Goal: Task Accomplishment & Management: Manage account settings

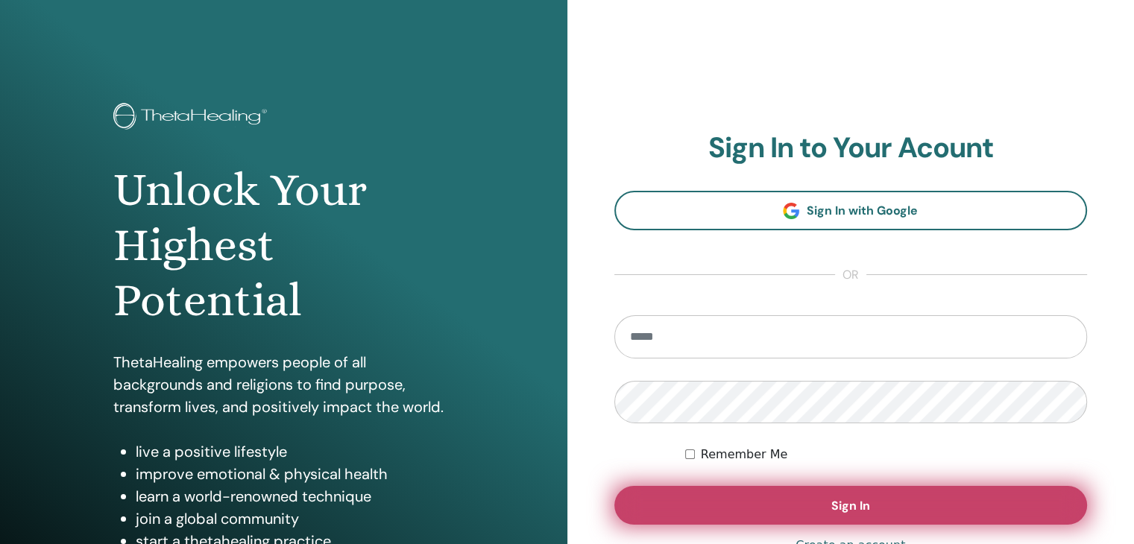
type input "**********"
click at [759, 502] on button "Sign In" at bounding box center [850, 505] width 473 height 39
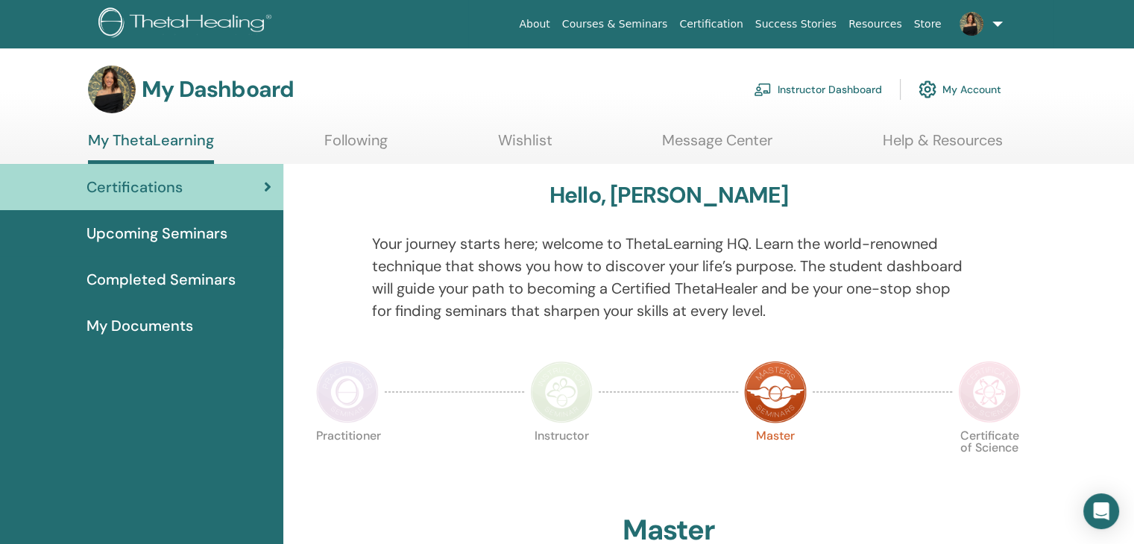
click at [981, 90] on link "My Account" at bounding box center [960, 89] width 83 height 33
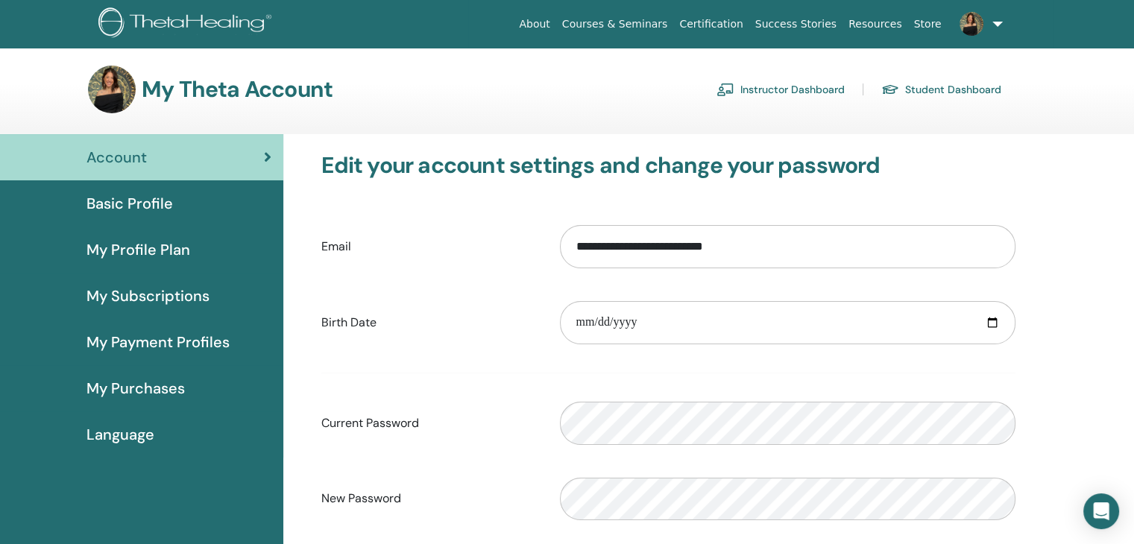
click at [183, 207] on div "Basic Profile" at bounding box center [141, 203] width 259 height 22
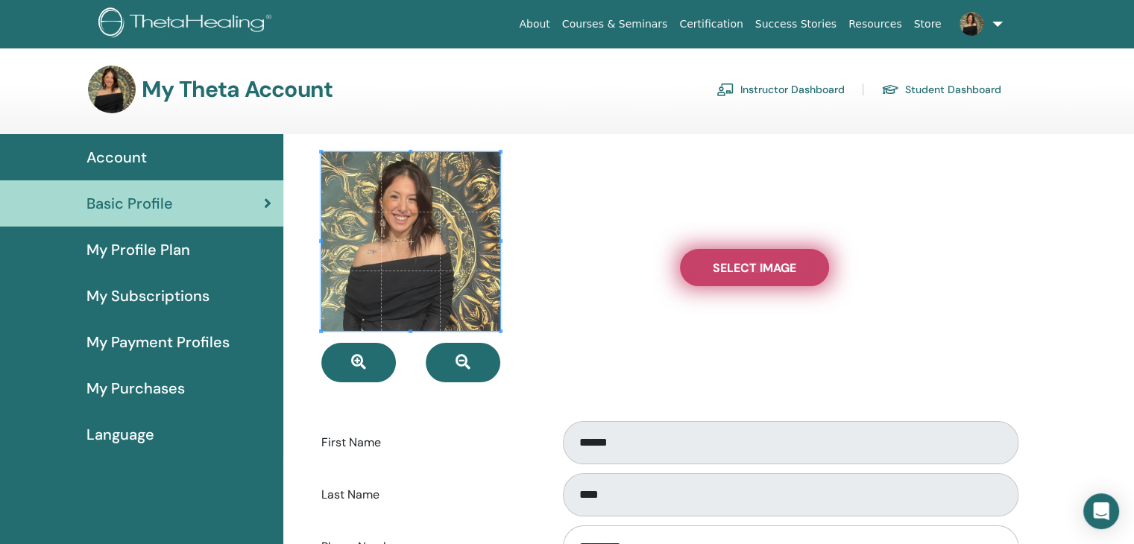
click at [690, 263] on label "Select Image" at bounding box center [754, 267] width 149 height 37
click at [745, 263] on input "Select Image" at bounding box center [754, 267] width 19 height 10
type input "**********"
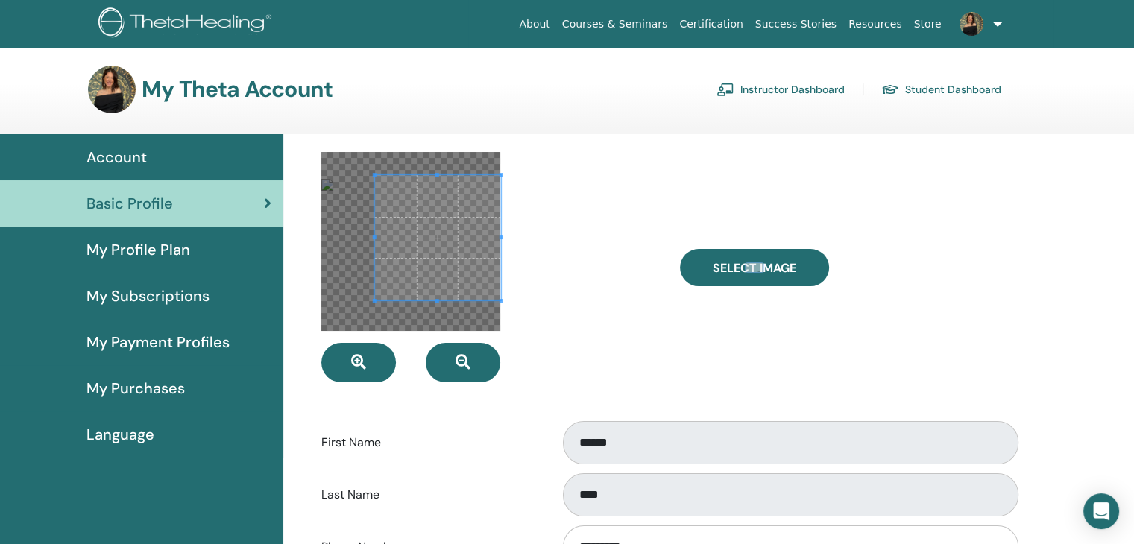
click at [467, 221] on span at bounding box center [437, 237] width 125 height 125
click at [461, 359] on icon "button" at bounding box center [463, 362] width 15 height 15
click at [366, 368] on button "button" at bounding box center [358, 363] width 75 height 40
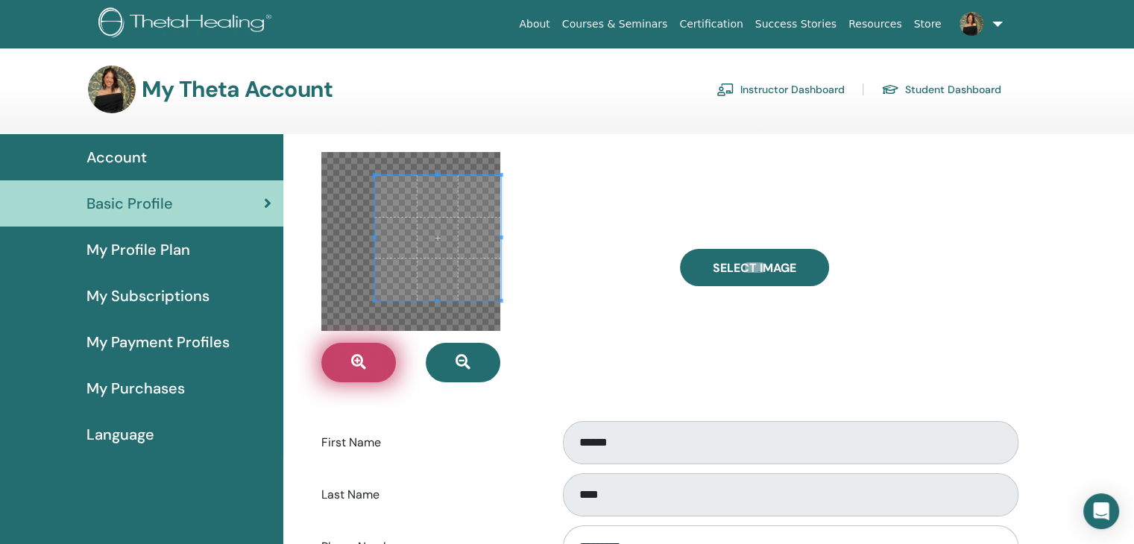
click at [366, 368] on button "button" at bounding box center [358, 363] width 75 height 40
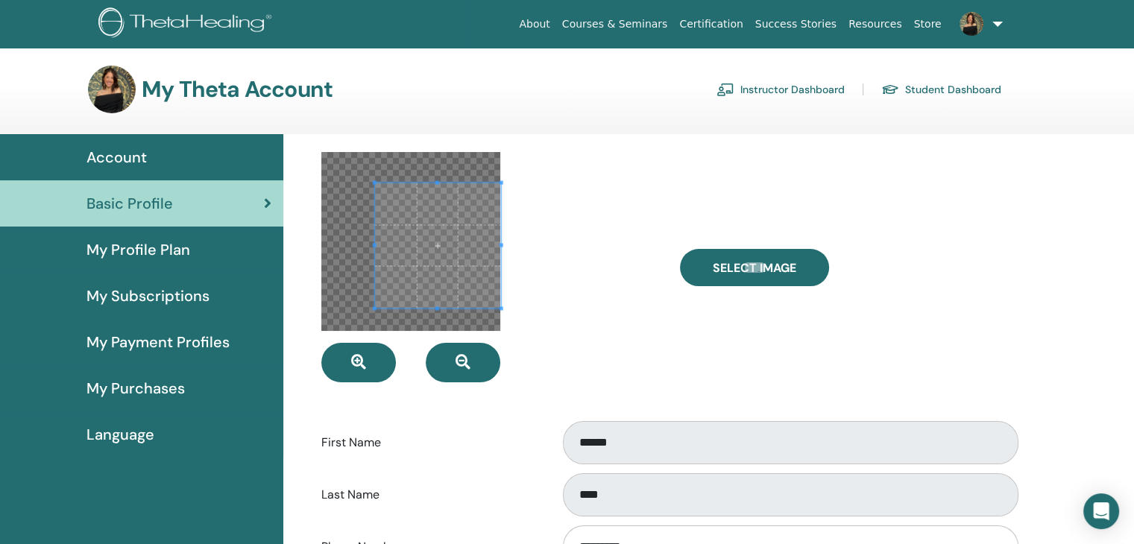
click at [500, 251] on div at bounding box center [437, 245] width 125 height 125
click at [371, 308] on div at bounding box center [410, 241] width 179 height 179
click at [383, 309] on div at bounding box center [410, 241] width 179 height 179
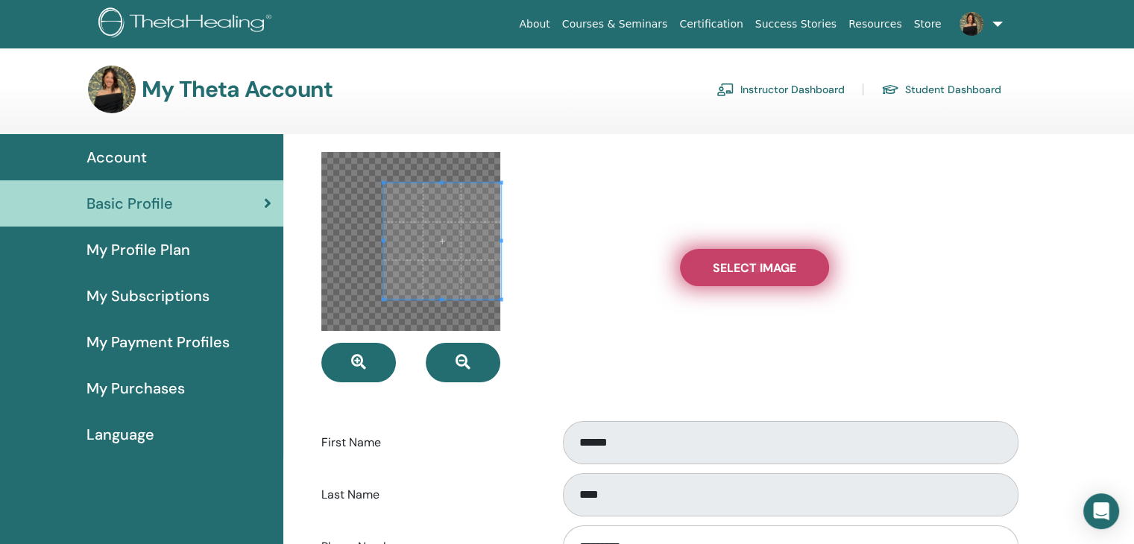
click at [743, 280] on label "Select Image" at bounding box center [754, 267] width 149 height 37
click at [745, 273] on input "Select Image" at bounding box center [754, 267] width 19 height 10
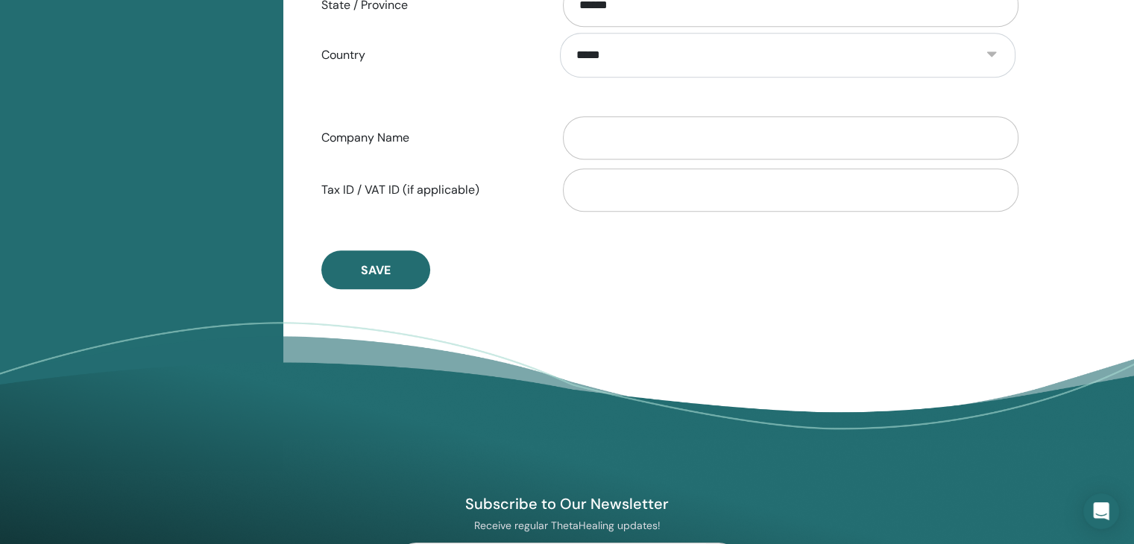
scroll to position [784, 0]
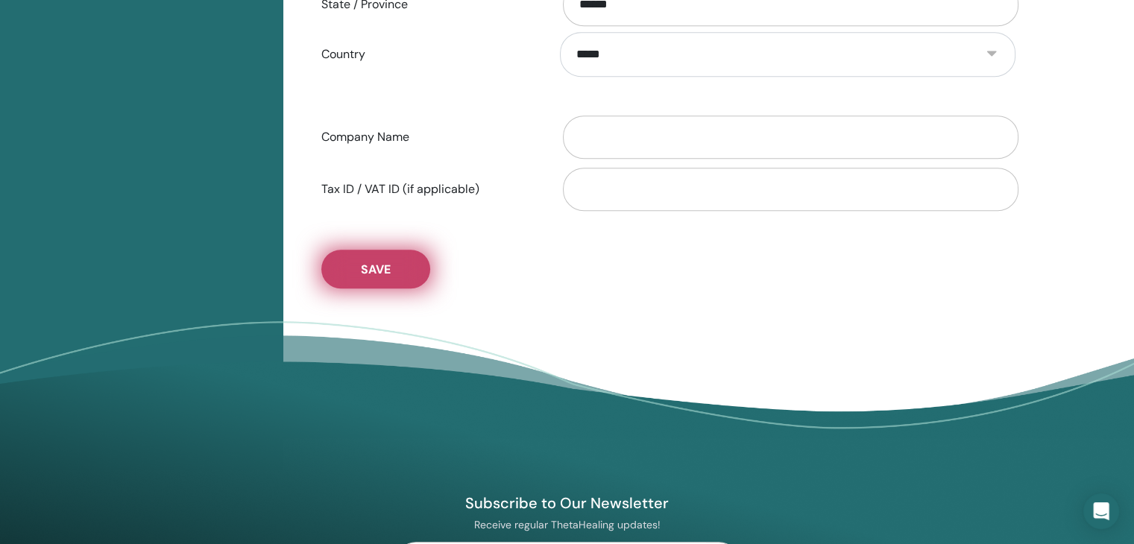
click at [389, 284] on button "Save" at bounding box center [375, 269] width 109 height 39
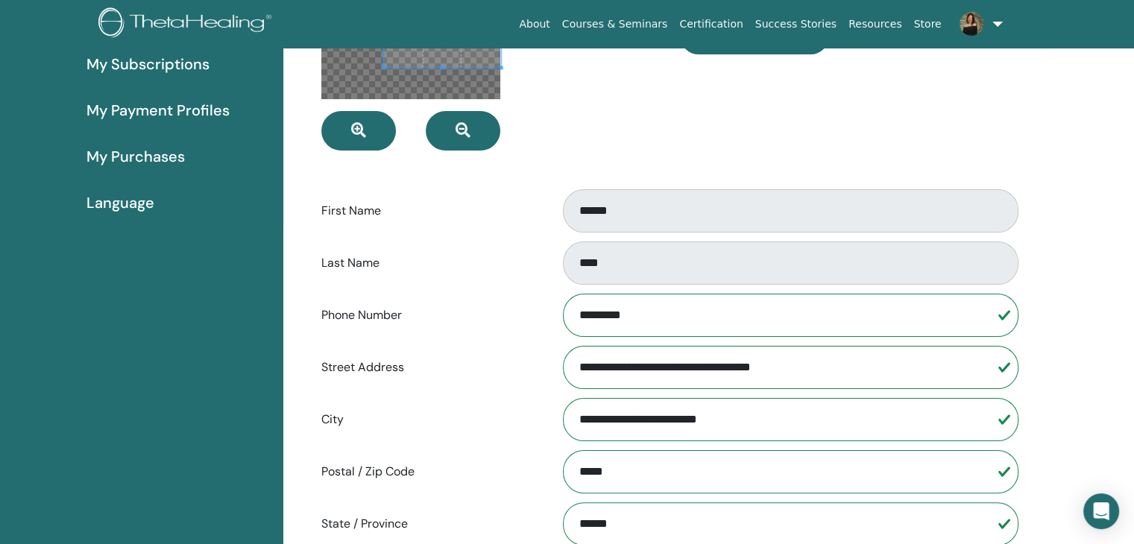
scroll to position [0, 0]
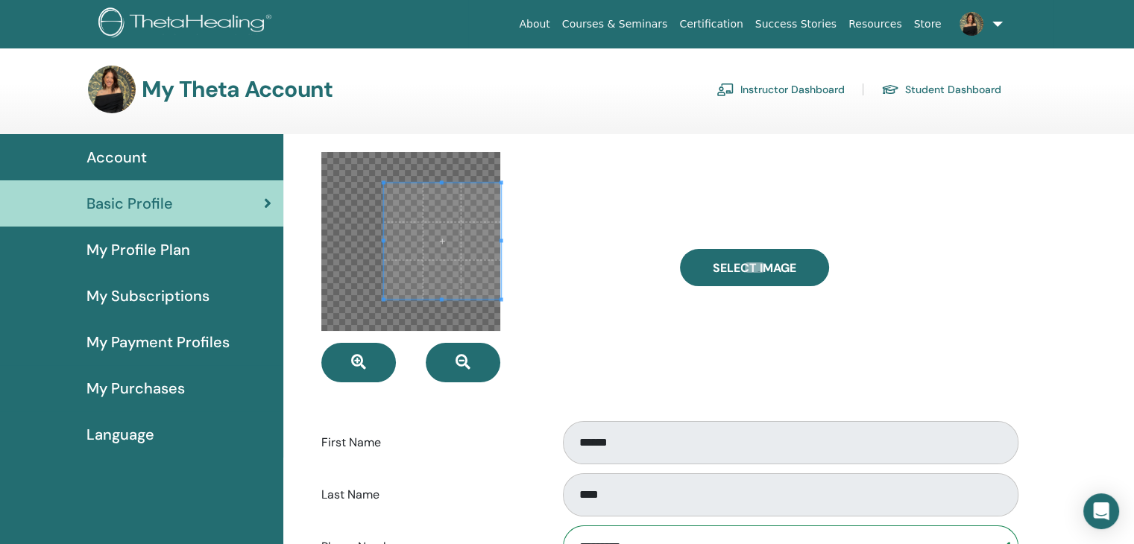
click at [535, 251] on div at bounding box center [489, 267] width 358 height 230
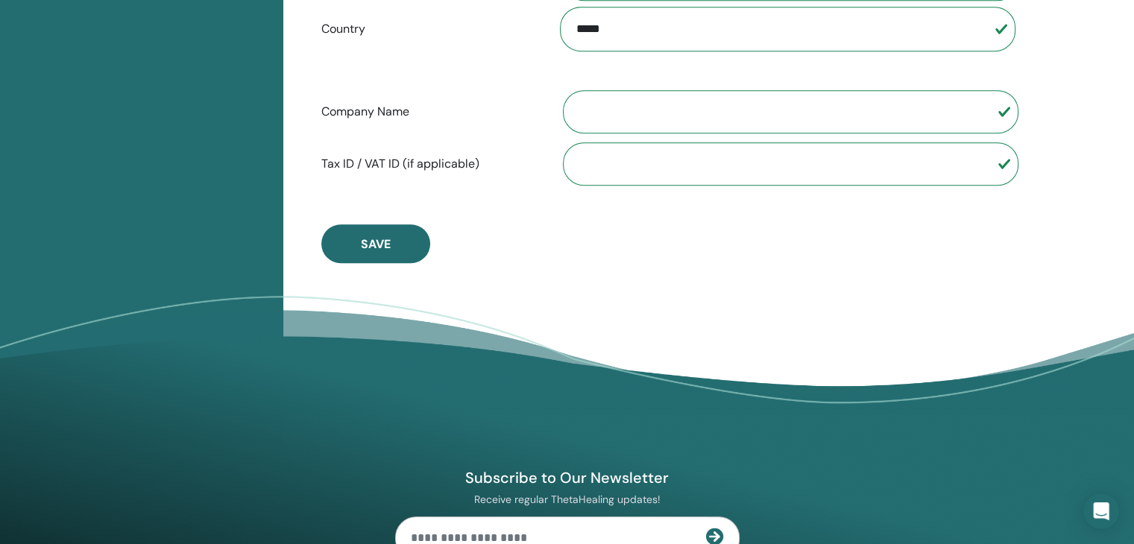
scroll to position [807, 0]
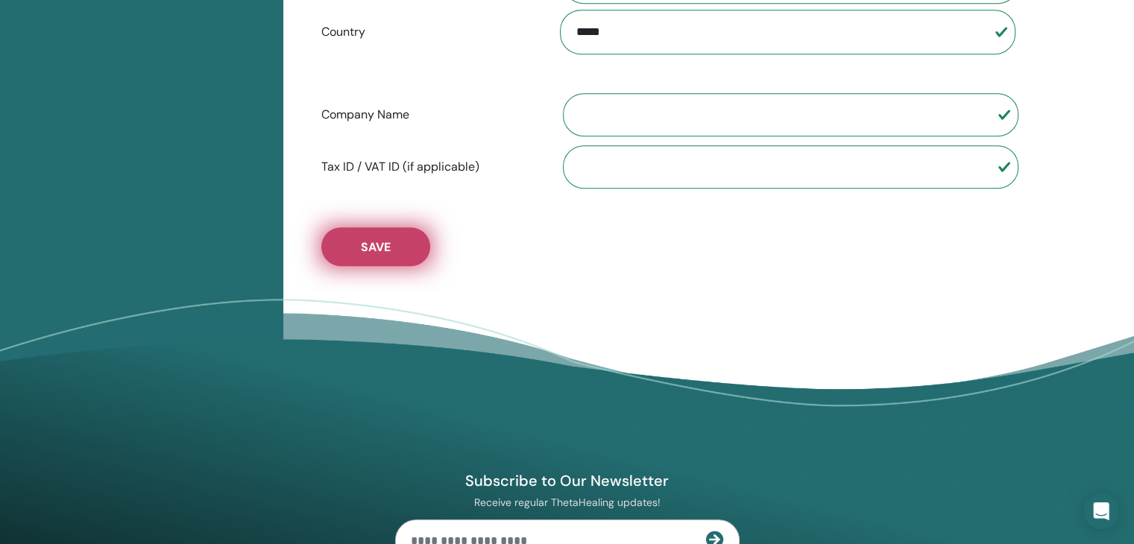
click at [397, 245] on button "Save" at bounding box center [375, 246] width 109 height 39
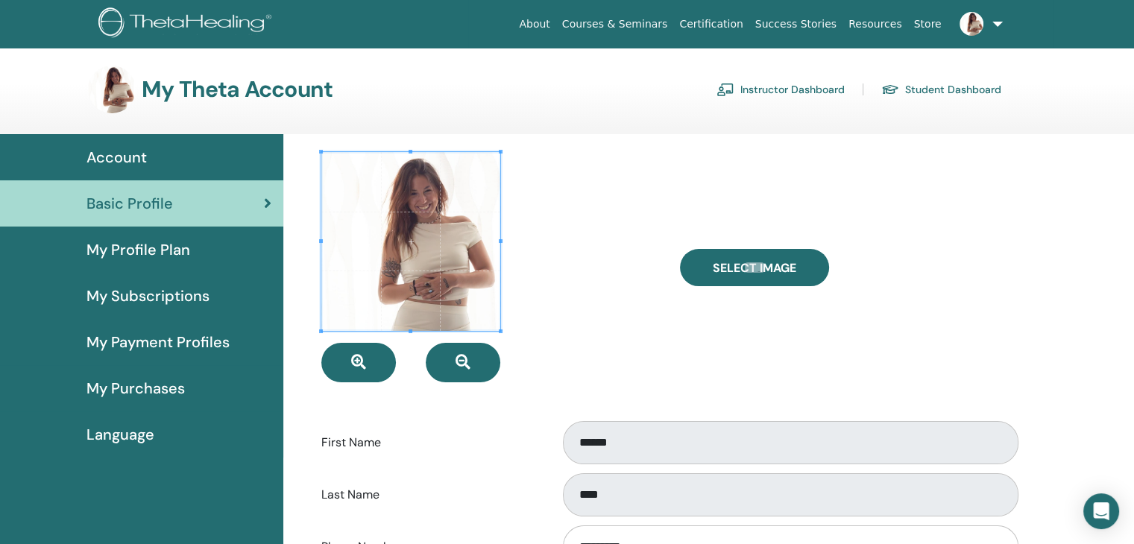
click at [612, 225] on div at bounding box center [489, 267] width 358 height 230
click at [177, 262] on link "My Profile Plan" at bounding box center [141, 250] width 283 height 46
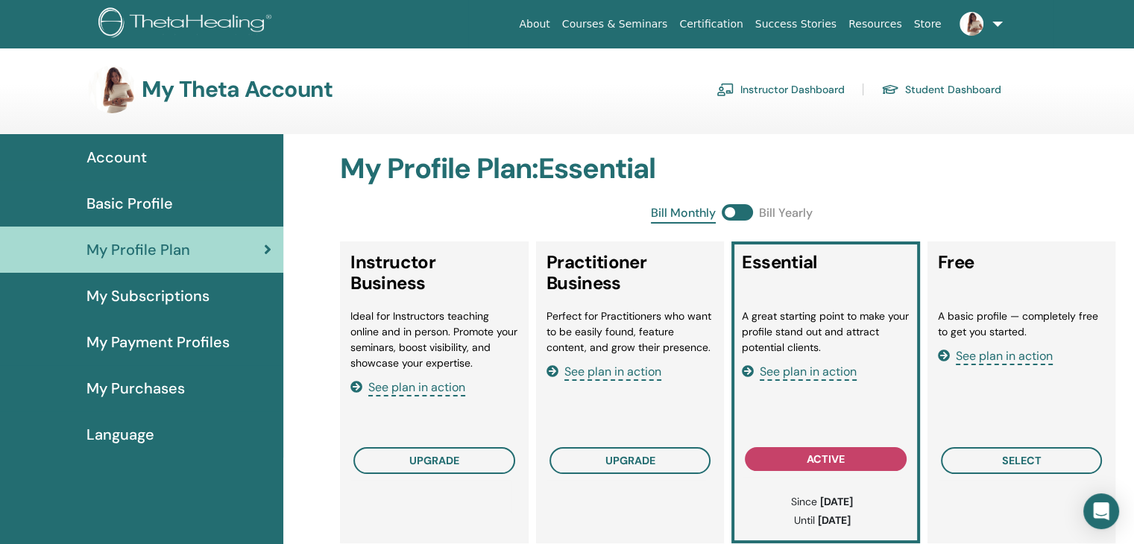
click at [145, 187] on link "Basic Profile" at bounding box center [141, 203] width 283 height 46
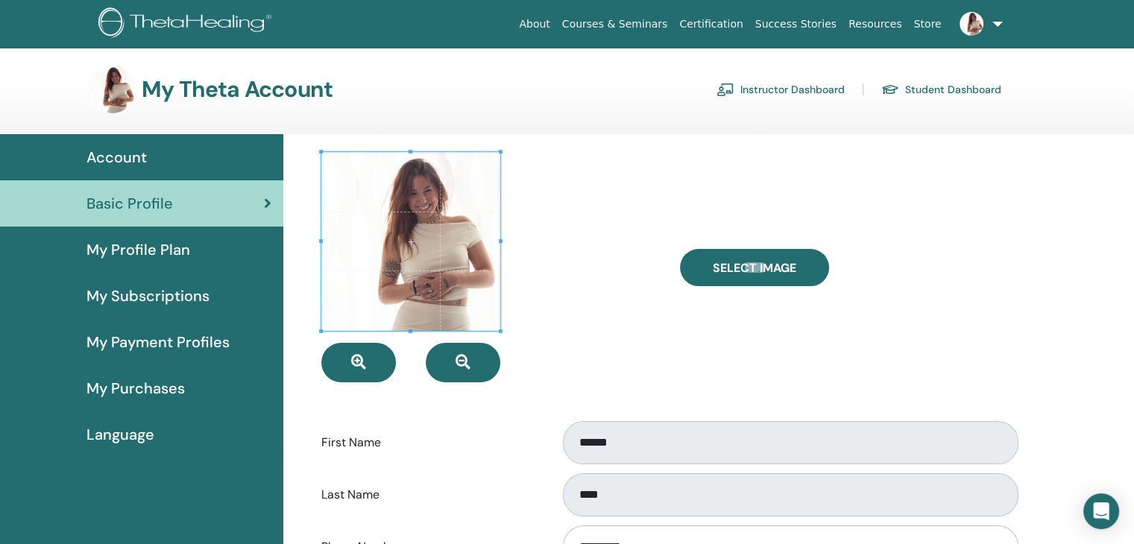
click at [147, 158] on div "Account" at bounding box center [141, 157] width 259 height 22
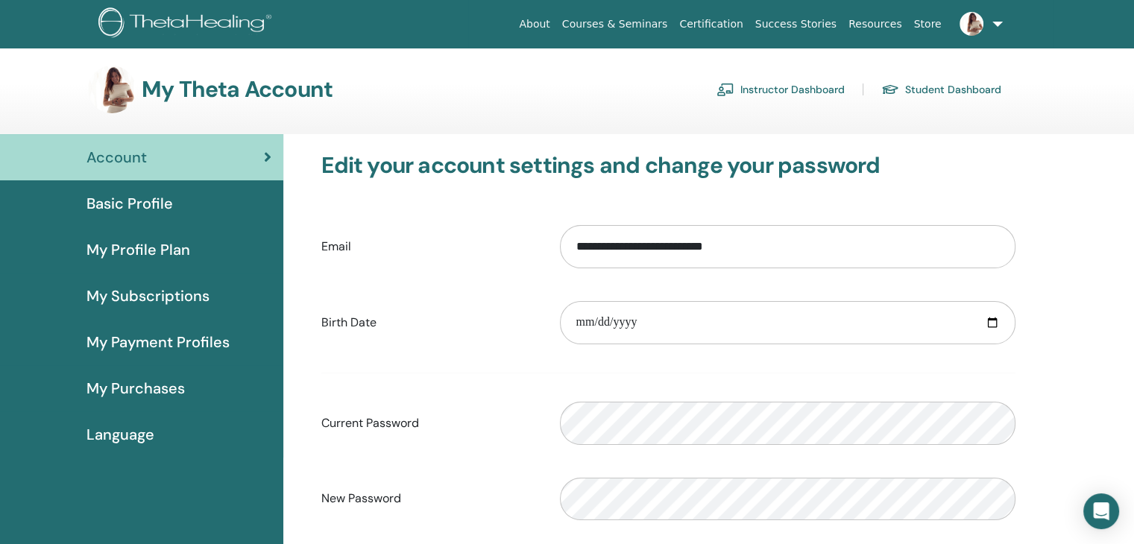
click at [777, 86] on link "Instructor Dashboard" at bounding box center [781, 90] width 128 height 24
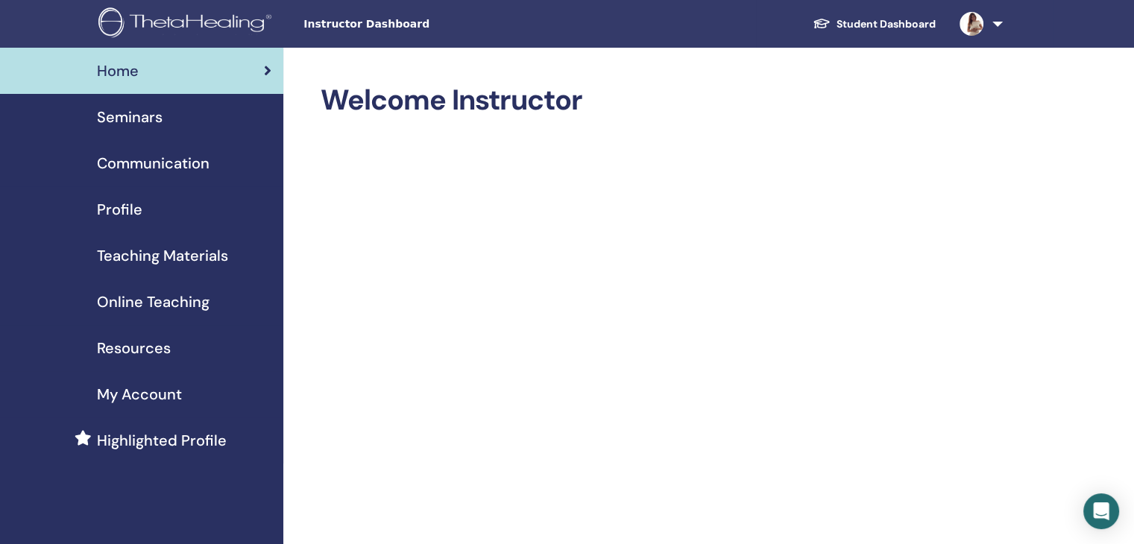
click at [142, 107] on span "Seminars" at bounding box center [130, 117] width 66 height 22
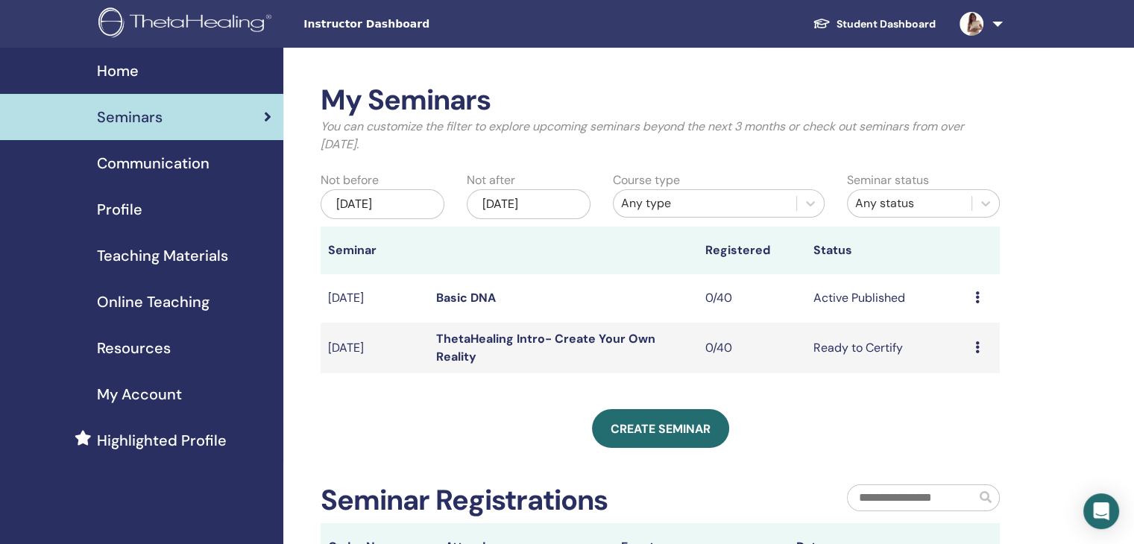
click at [972, 302] on td "Preview Edit Attendees Cancel" at bounding box center [984, 298] width 32 height 48
click at [978, 298] on div "Preview Edit Attendees Cancel" at bounding box center [983, 298] width 17 height 18
click at [978, 299] on li "Preview" at bounding box center [968, 310] width 81 height 22
click at [978, 298] on icon at bounding box center [977, 298] width 4 height 12
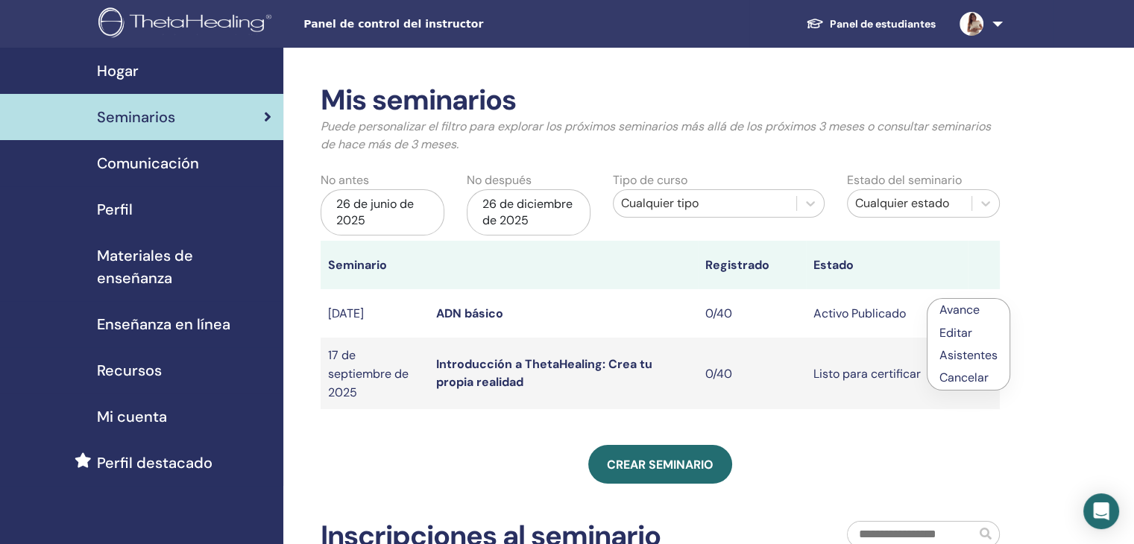
click at [966, 338] on font "Editar" at bounding box center [956, 333] width 33 height 16
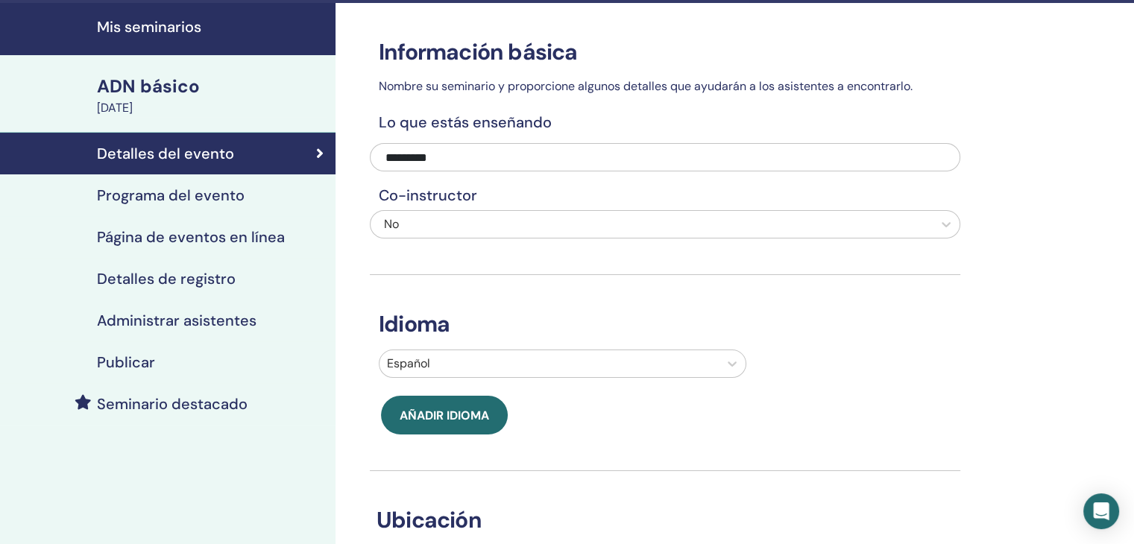
scroll to position [45, 0]
click at [201, 186] on font "Programa del evento" at bounding box center [171, 195] width 148 height 19
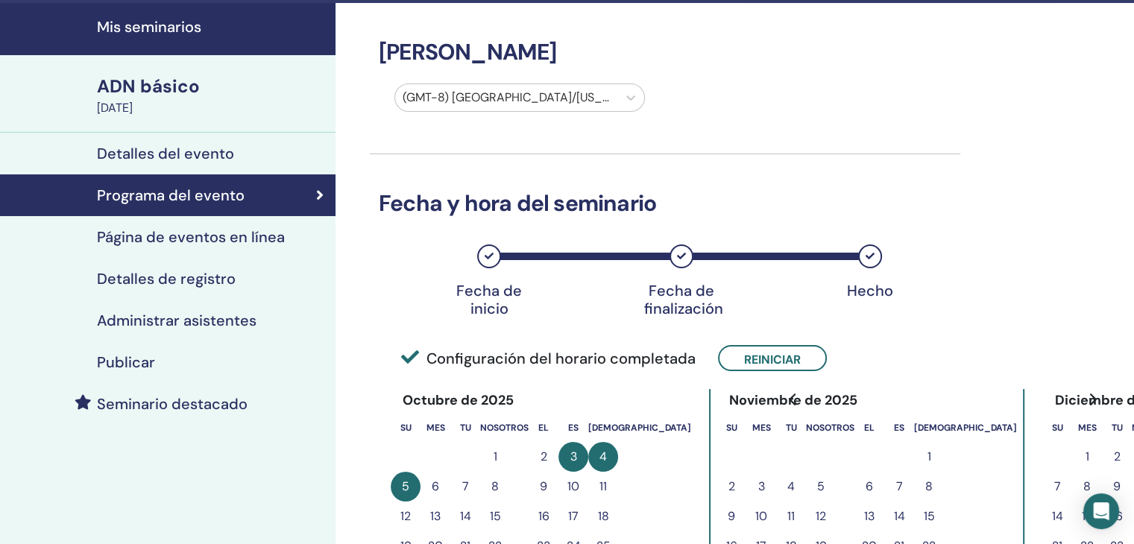
click at [201, 236] on font "Página de eventos en línea" at bounding box center [191, 236] width 188 height 19
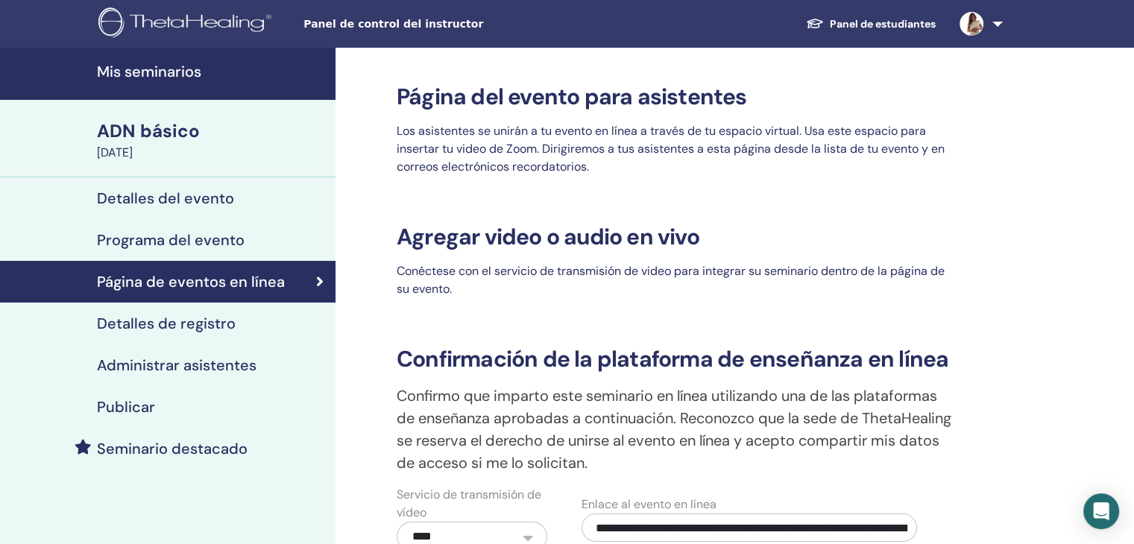
scroll to position [195, 0]
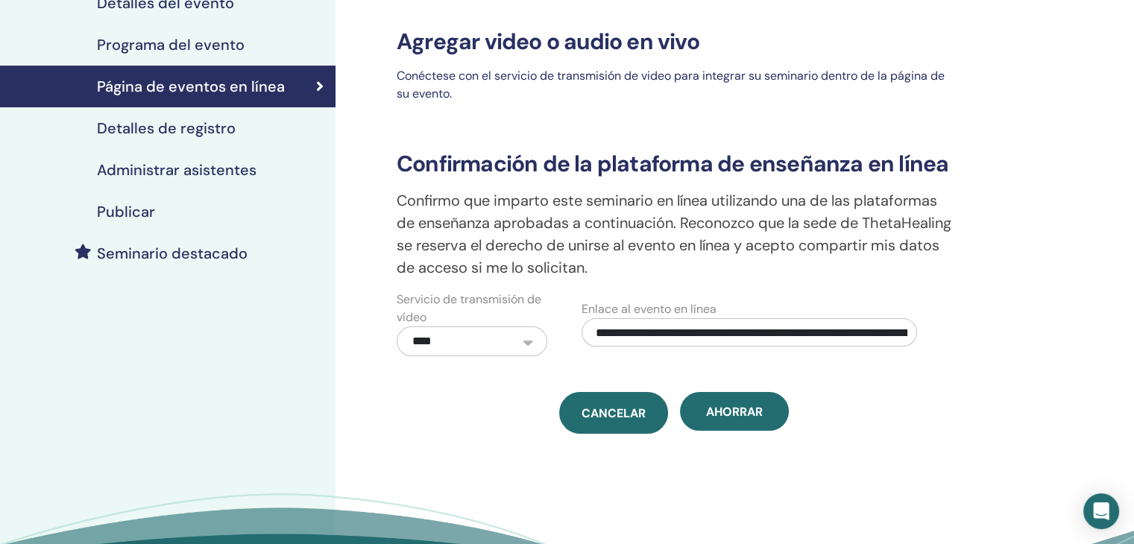
click at [596, 403] on link "Cancelar" at bounding box center [613, 413] width 109 height 42
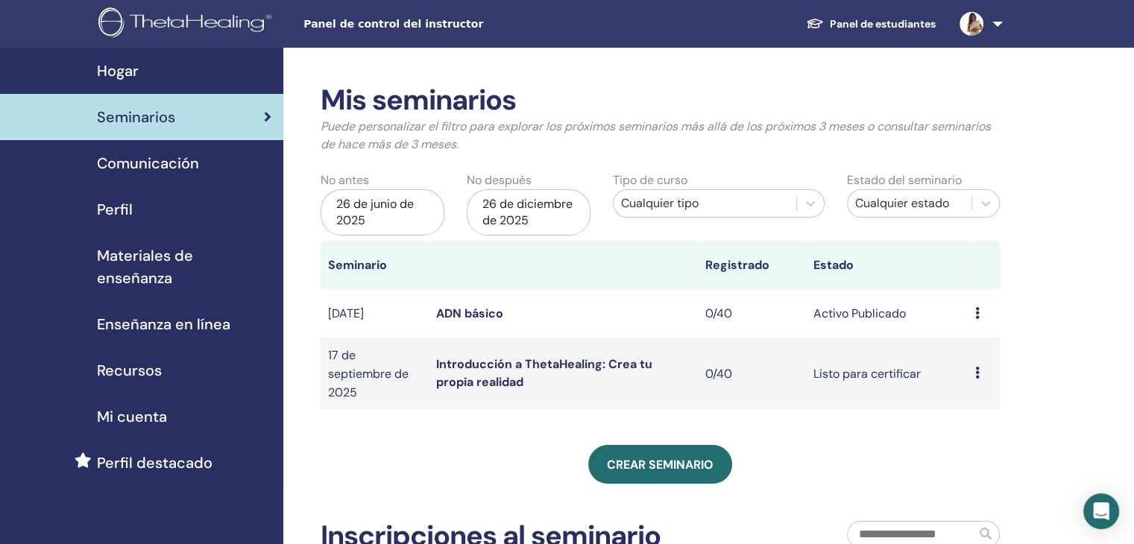
click at [198, 174] on div "Comunicación" at bounding box center [141, 163] width 259 height 22
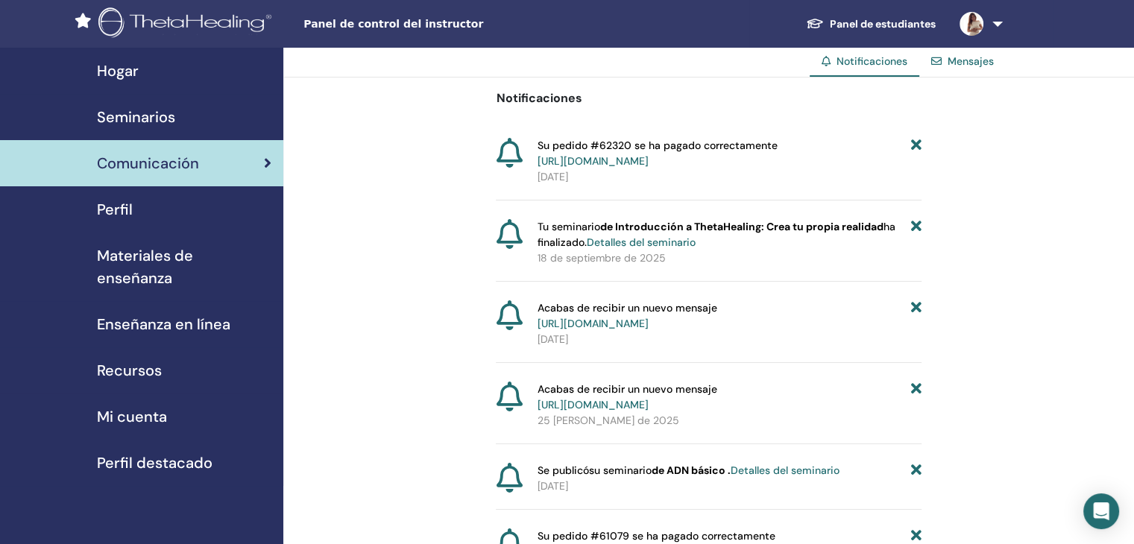
click at [206, 213] on div "Perfil" at bounding box center [141, 209] width 259 height 22
click at [110, 201] on font "Perfil" at bounding box center [115, 209] width 36 height 19
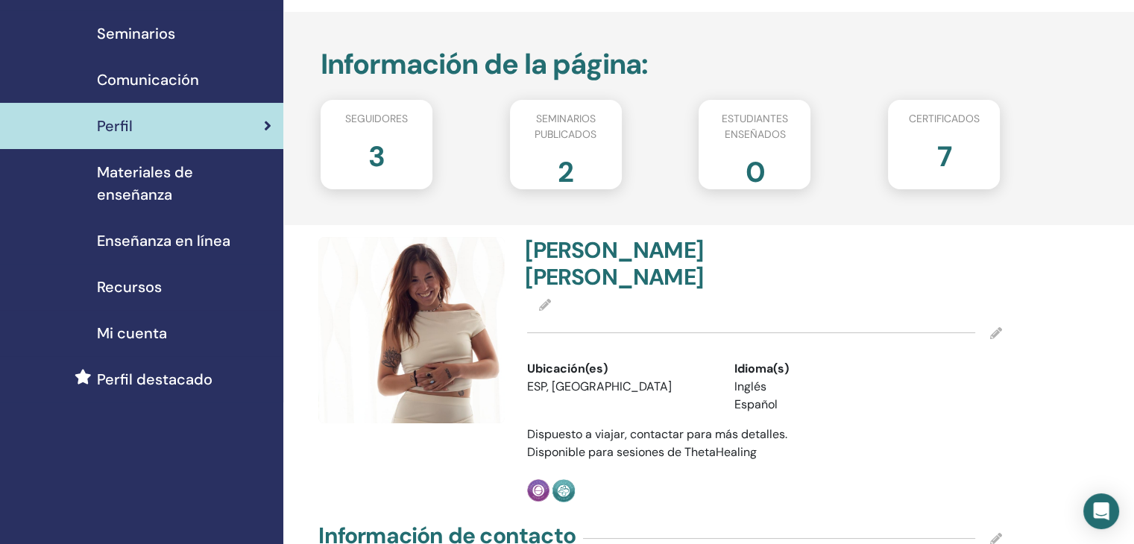
scroll to position [85, 0]
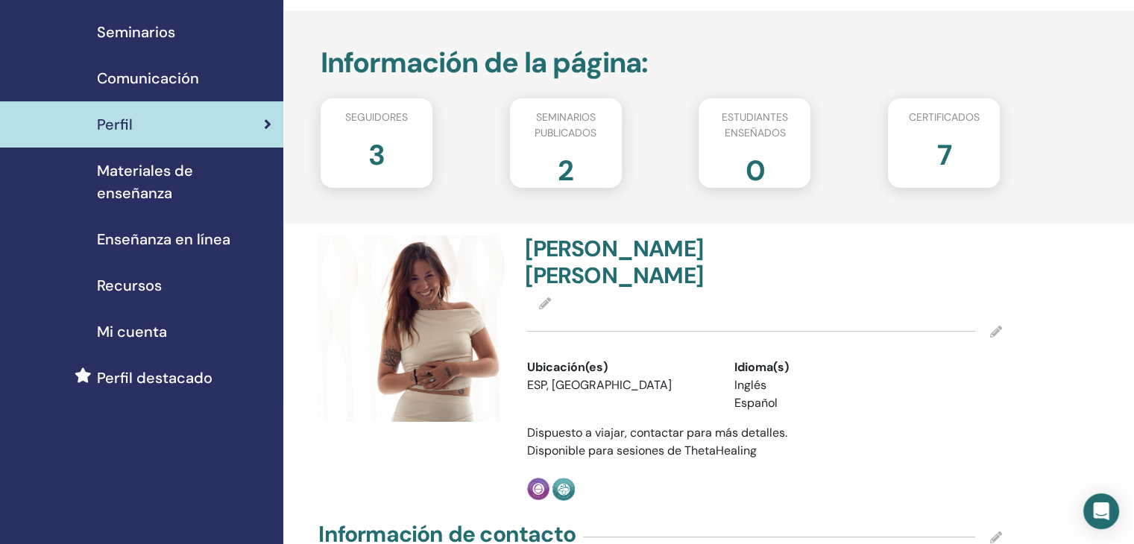
click at [379, 138] on font "3" at bounding box center [376, 154] width 16 height 37
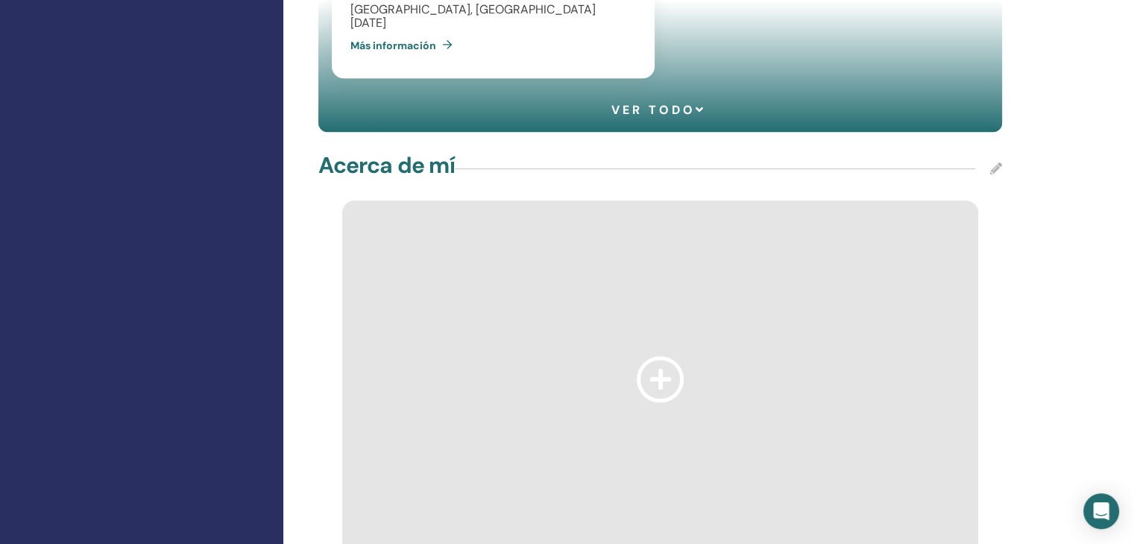
scroll to position [868, 0]
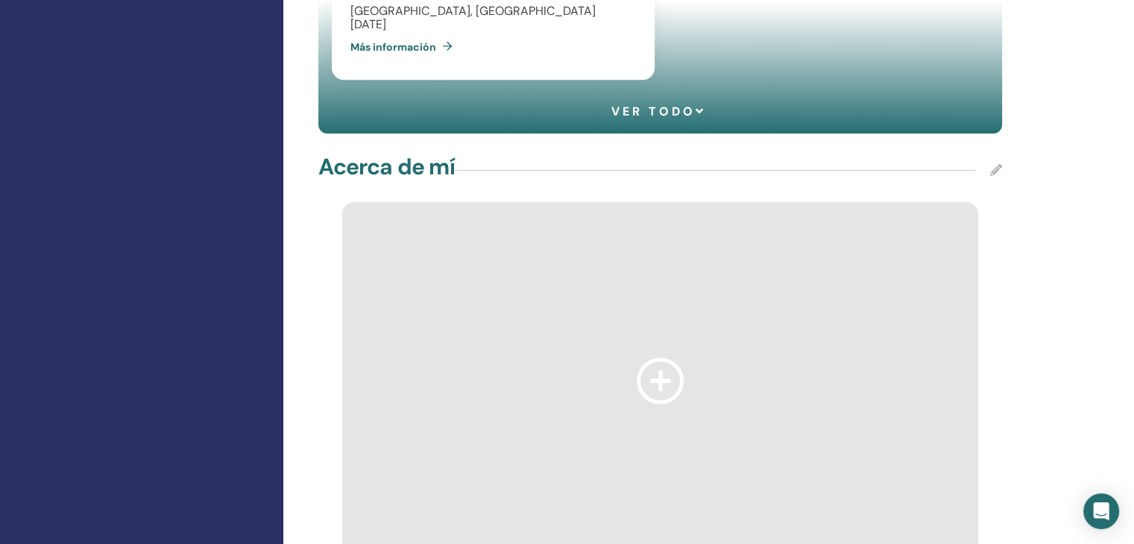
click at [665, 358] on icon at bounding box center [661, 380] width 48 height 45
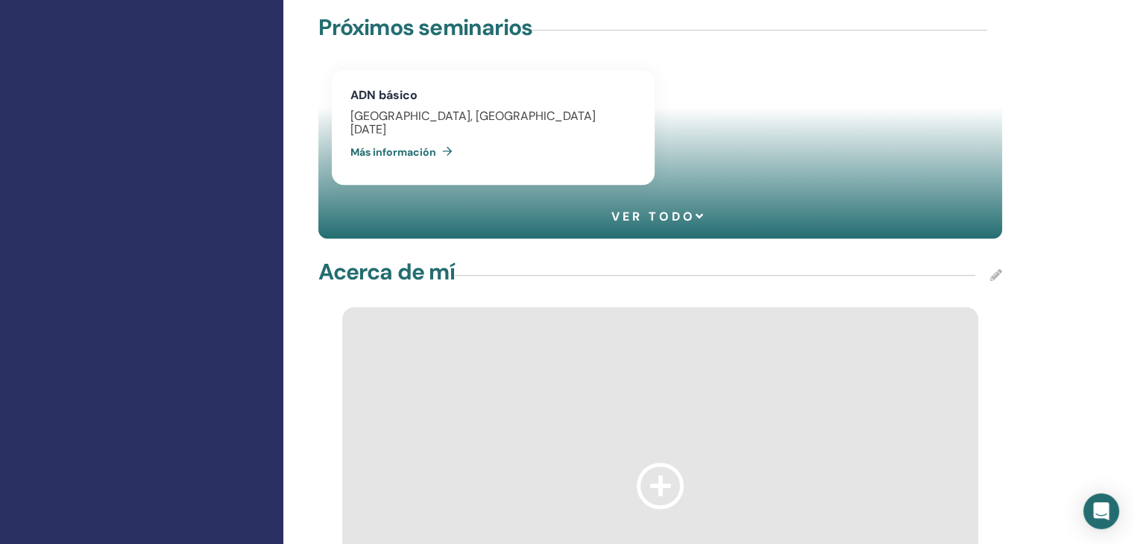
scroll to position [762, 0]
click at [993, 270] on icon at bounding box center [996, 276] width 12 height 12
click at [656, 464] on icon at bounding box center [661, 486] width 48 height 45
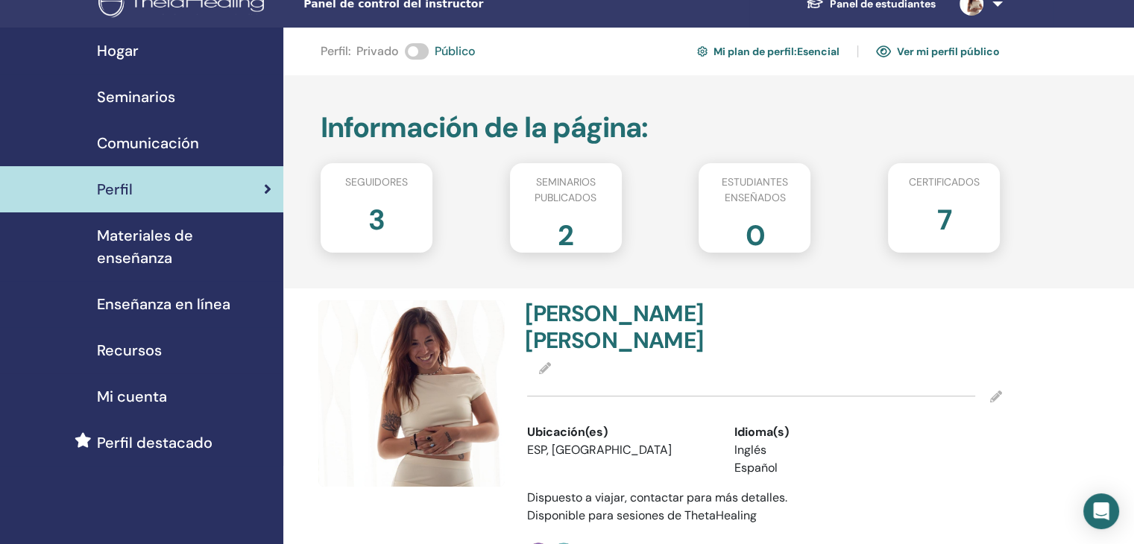
scroll to position [18, 0]
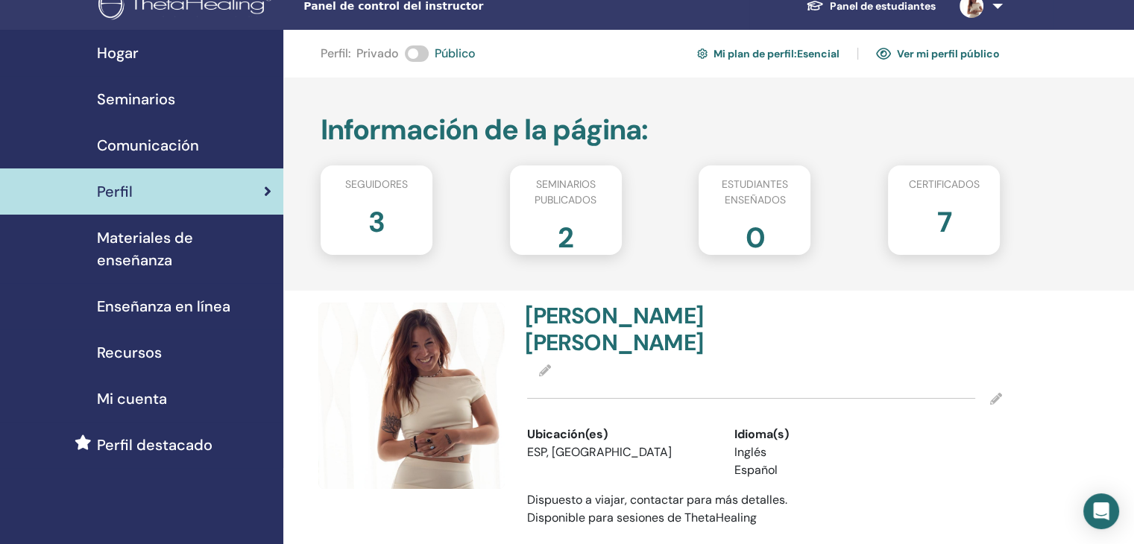
click at [185, 295] on span "Enseñanza en línea" at bounding box center [163, 306] width 133 height 22
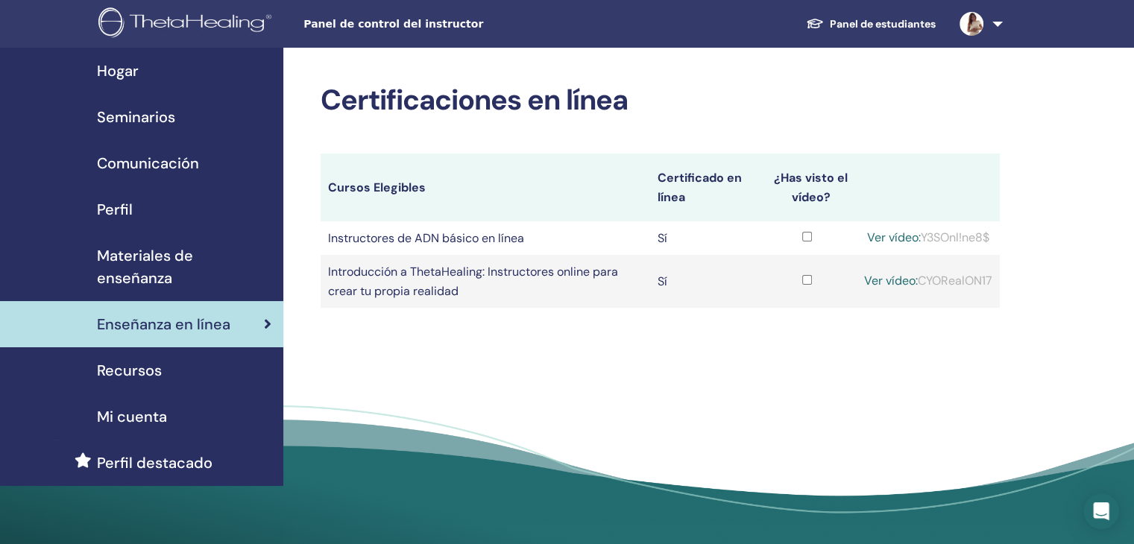
click at [167, 359] on div "Recursos" at bounding box center [141, 370] width 259 height 22
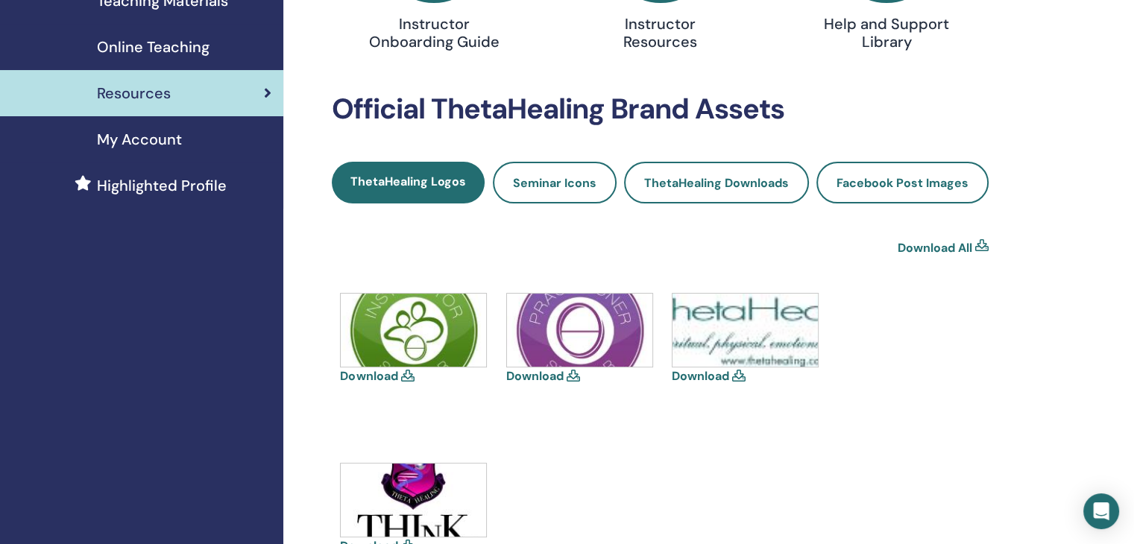
scroll to position [251, 0]
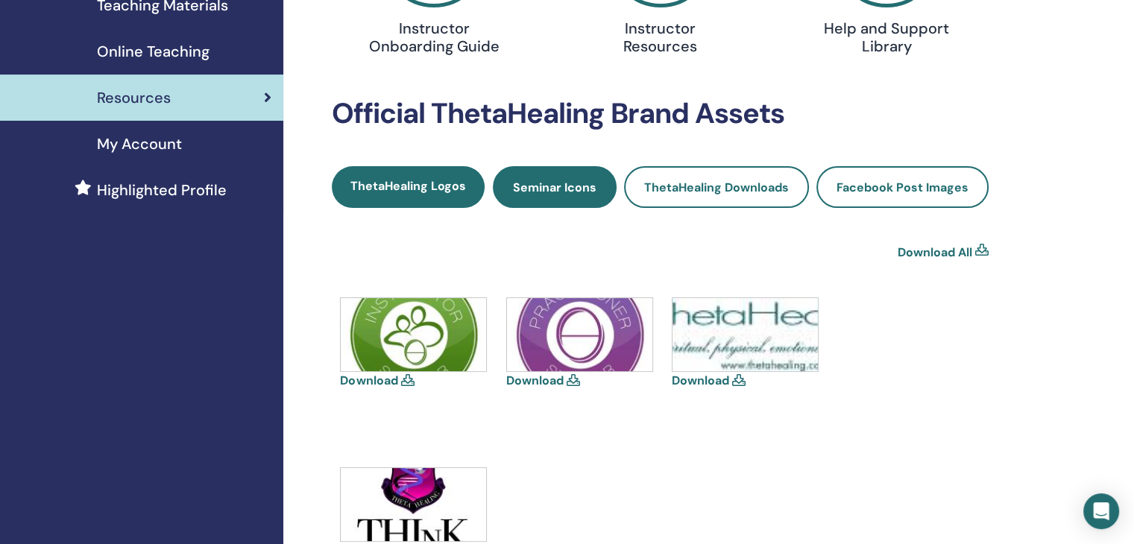
click at [584, 185] on span "Seminar Icons" at bounding box center [555, 188] width 84 height 16
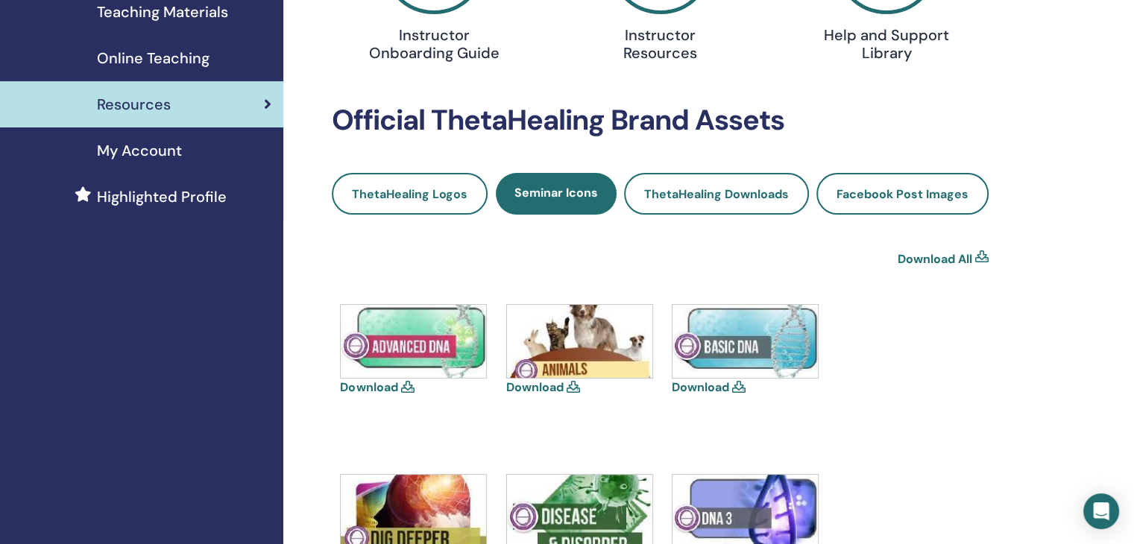
scroll to position [245, 0]
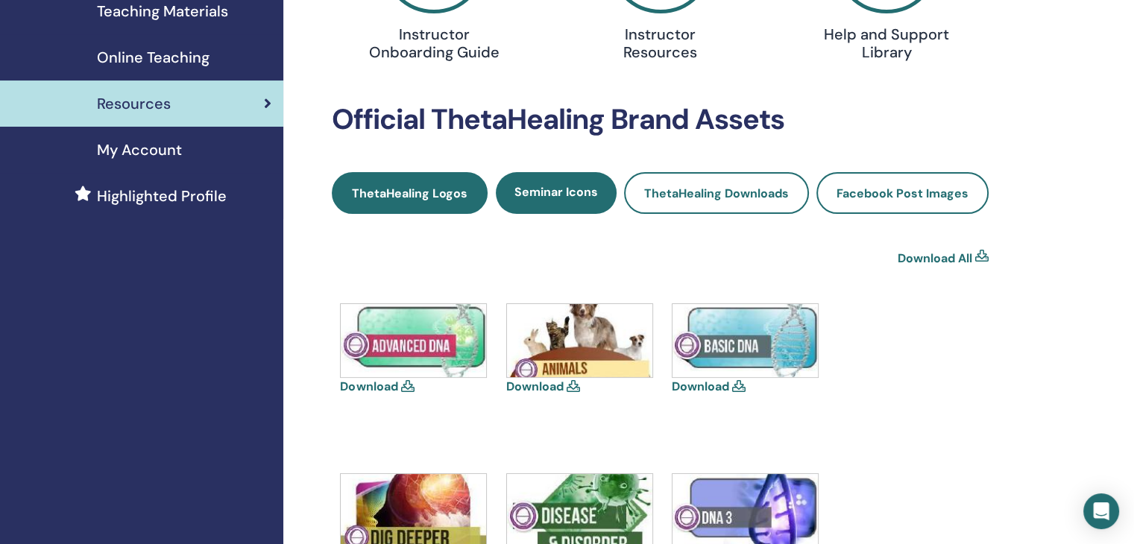
click at [440, 189] on span "ThetaHealing Logos" at bounding box center [410, 194] width 116 height 16
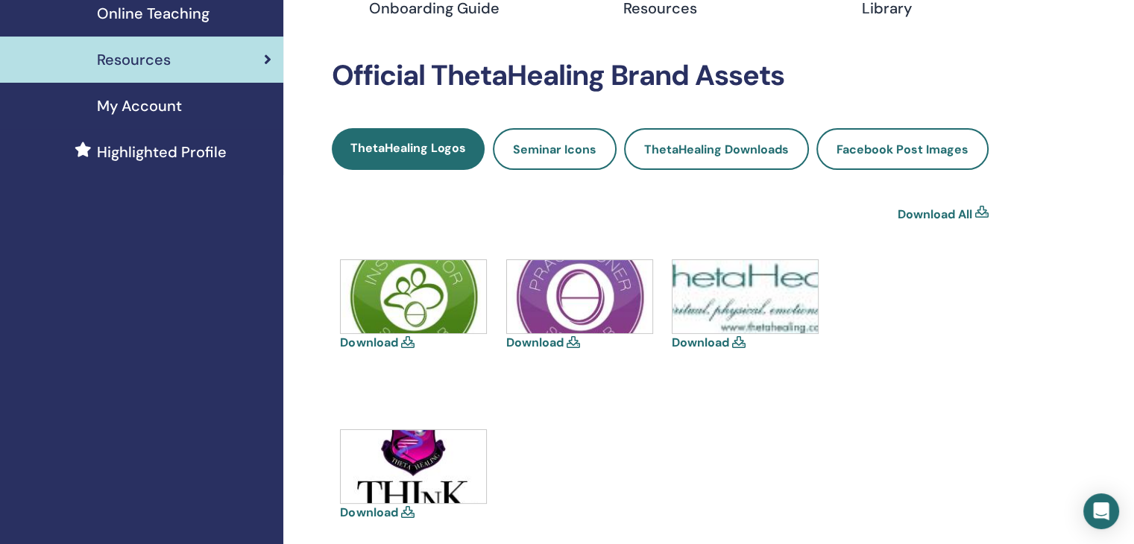
scroll to position [303, 0]
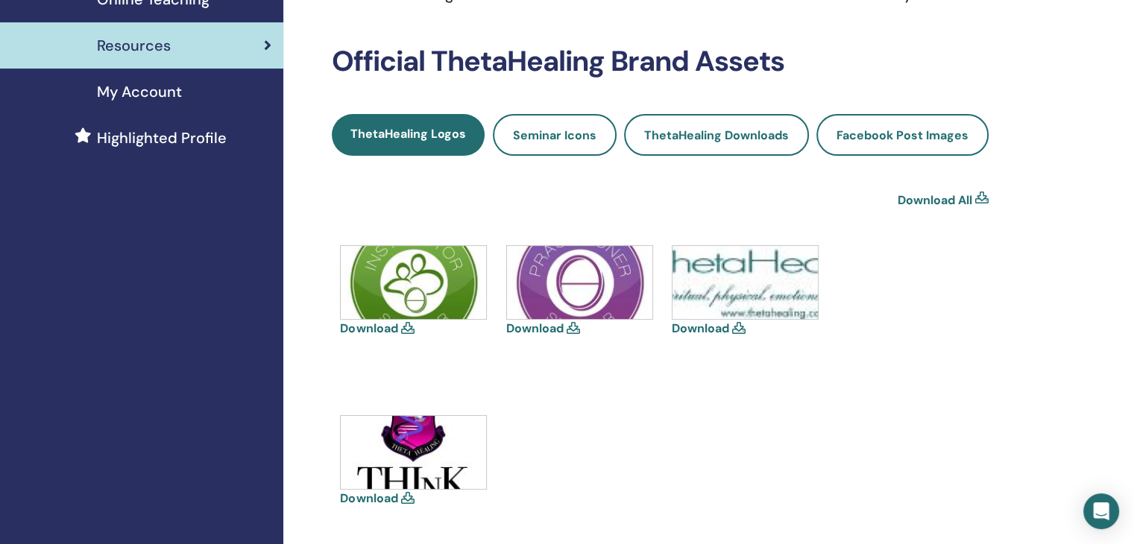
click at [406, 330] on icon at bounding box center [406, 328] width 13 height 12
click at [412, 289] on img at bounding box center [413, 282] width 145 height 73
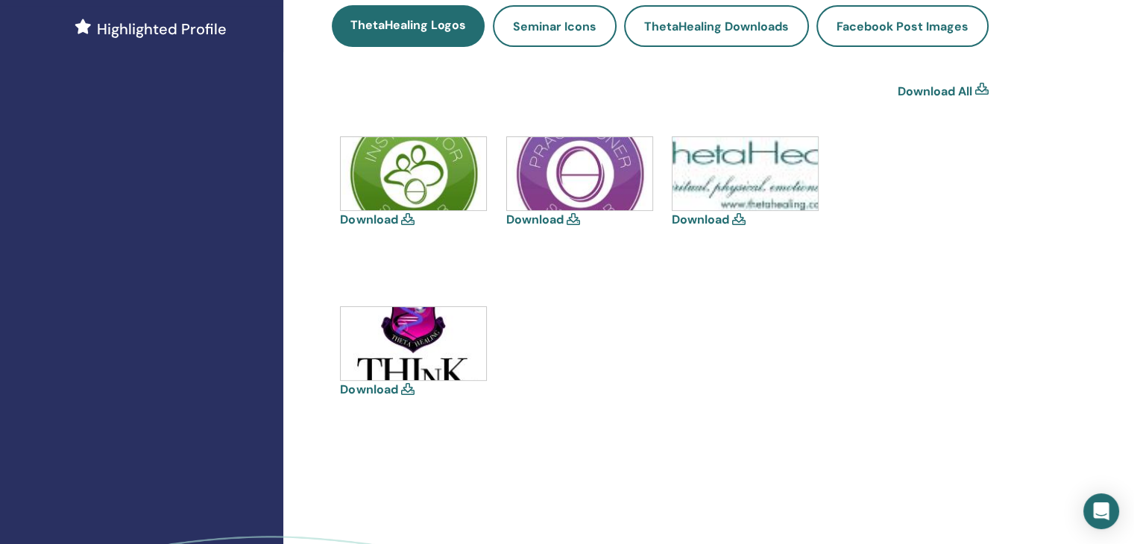
scroll to position [412, 0]
click at [941, 86] on link "Download All" at bounding box center [935, 92] width 75 height 18
click at [994, 488] on div "Resources Instructor Onboarding Guide Instructor Resources Help and Support Lib…" at bounding box center [708, 160] width 851 height 1049
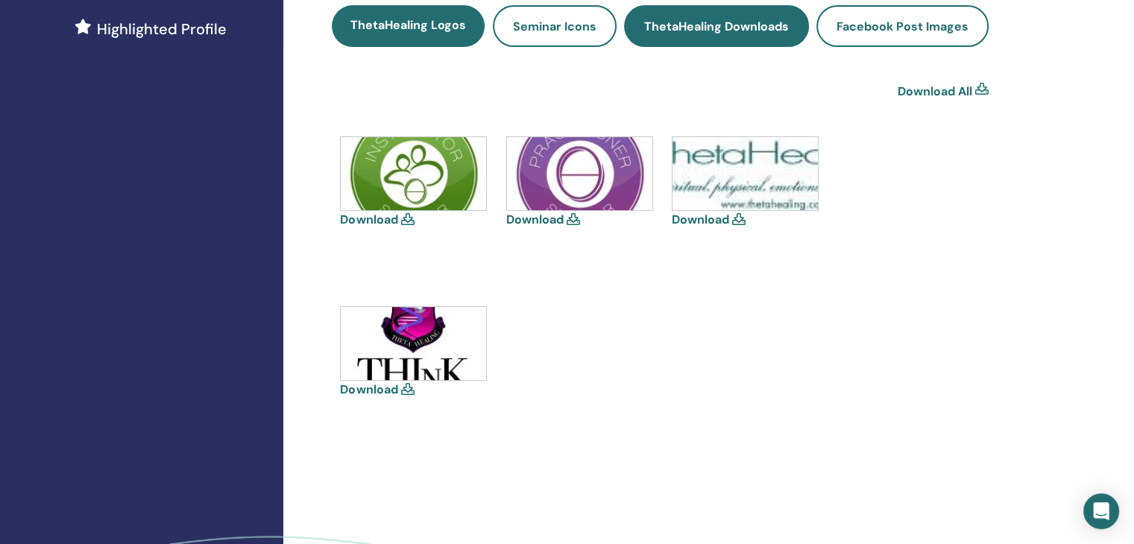
click at [728, 24] on span "ThetaHealing Downloads" at bounding box center [716, 27] width 145 height 16
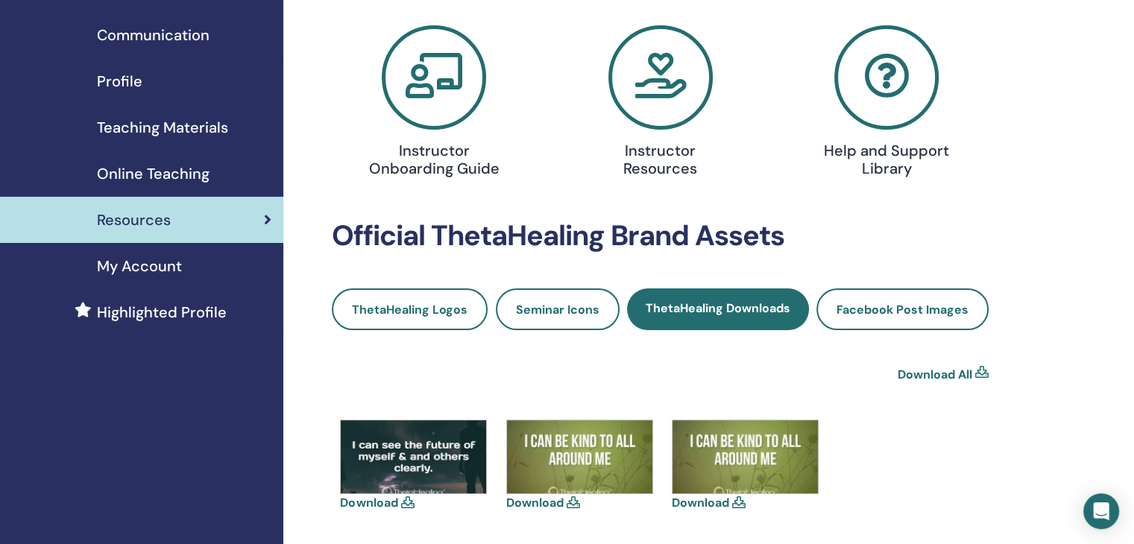
scroll to position [125, 0]
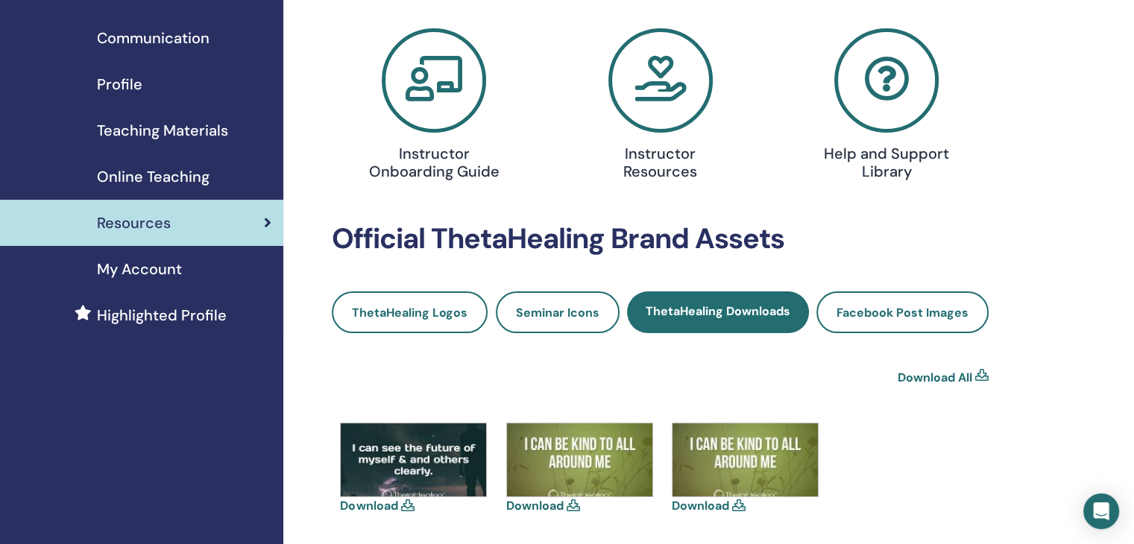
click at [945, 377] on link "Download All" at bounding box center [935, 378] width 75 height 18
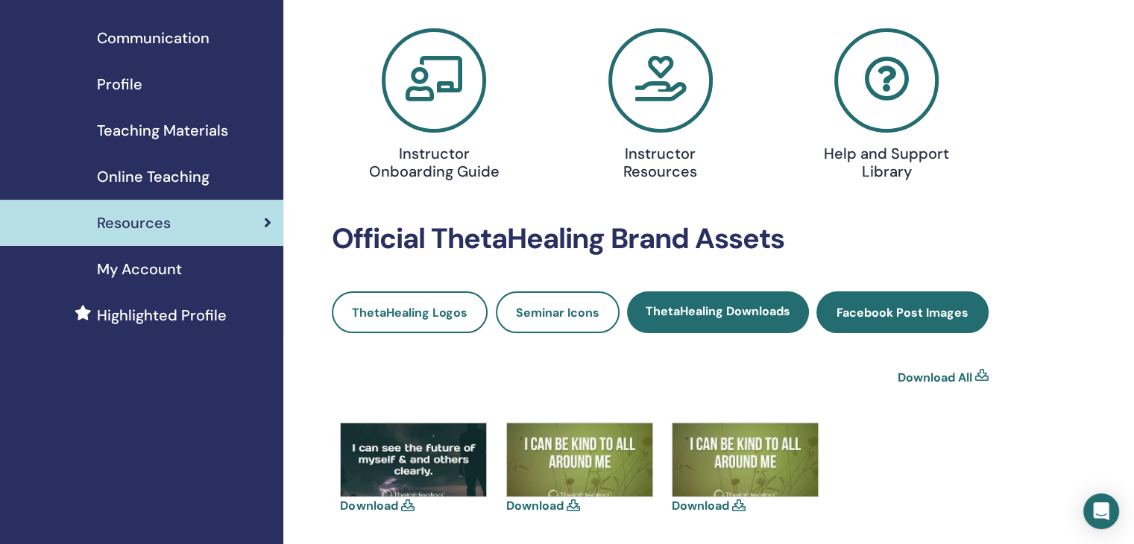
click at [871, 323] on link "Facebook Post Images" at bounding box center [902, 313] width 172 height 42
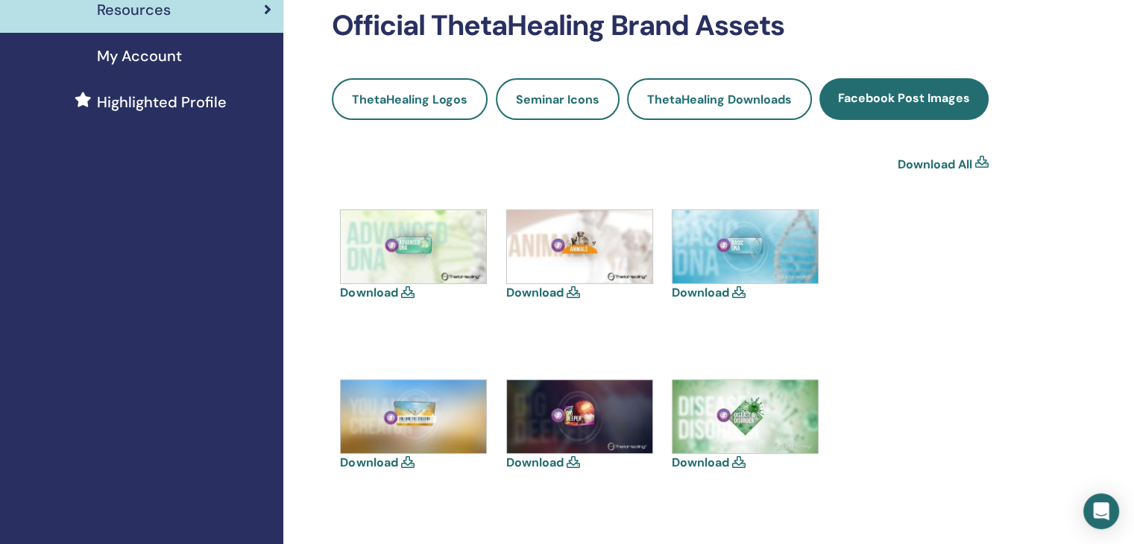
scroll to position [340, 0]
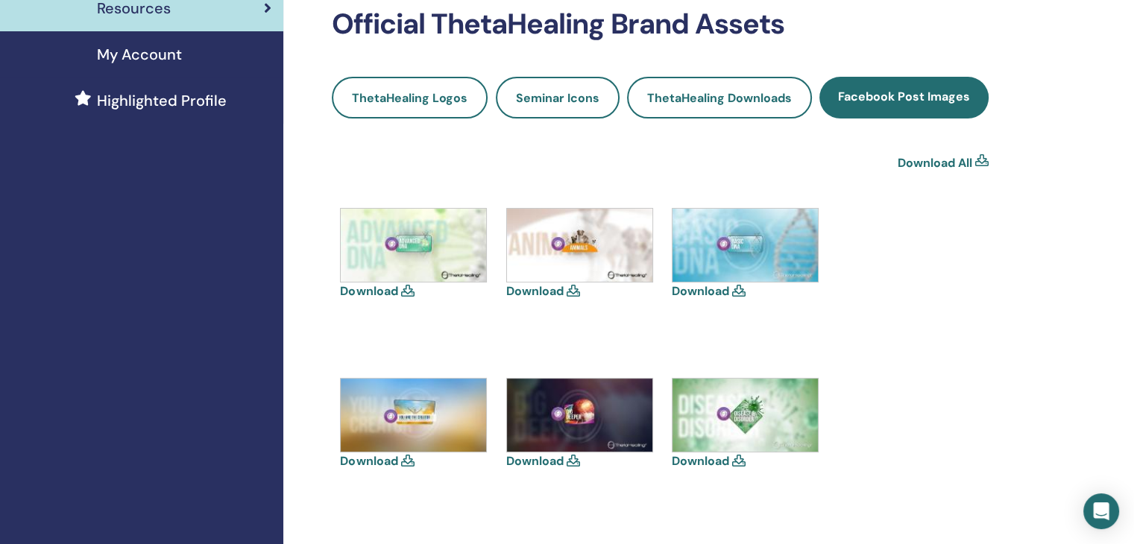
click at [707, 256] on img at bounding box center [745, 245] width 145 height 73
click at [920, 164] on link "Download All" at bounding box center [935, 163] width 75 height 18
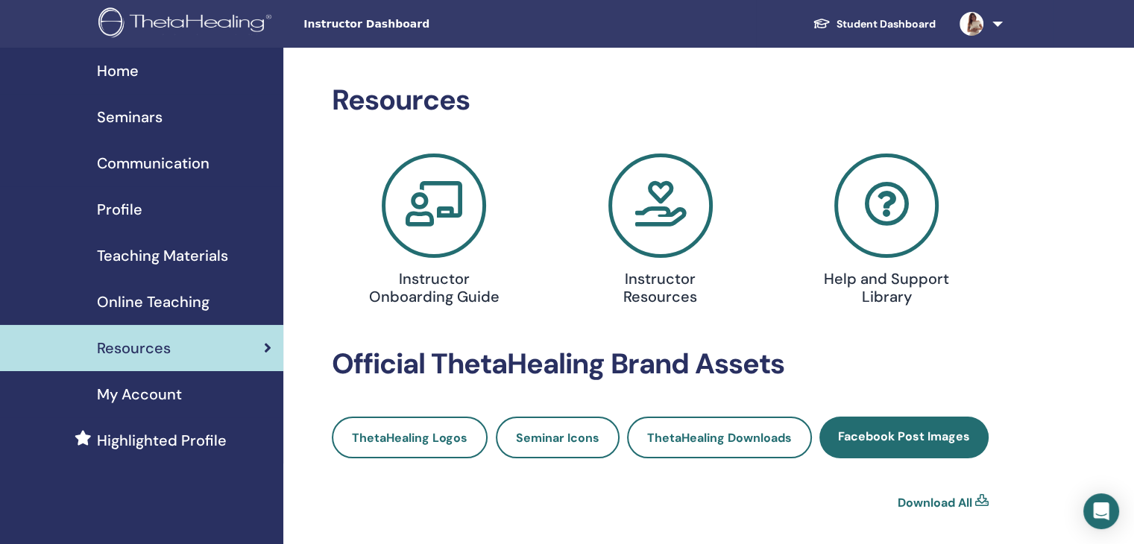
click at [155, 400] on span "My Account" at bounding box center [139, 394] width 85 height 22
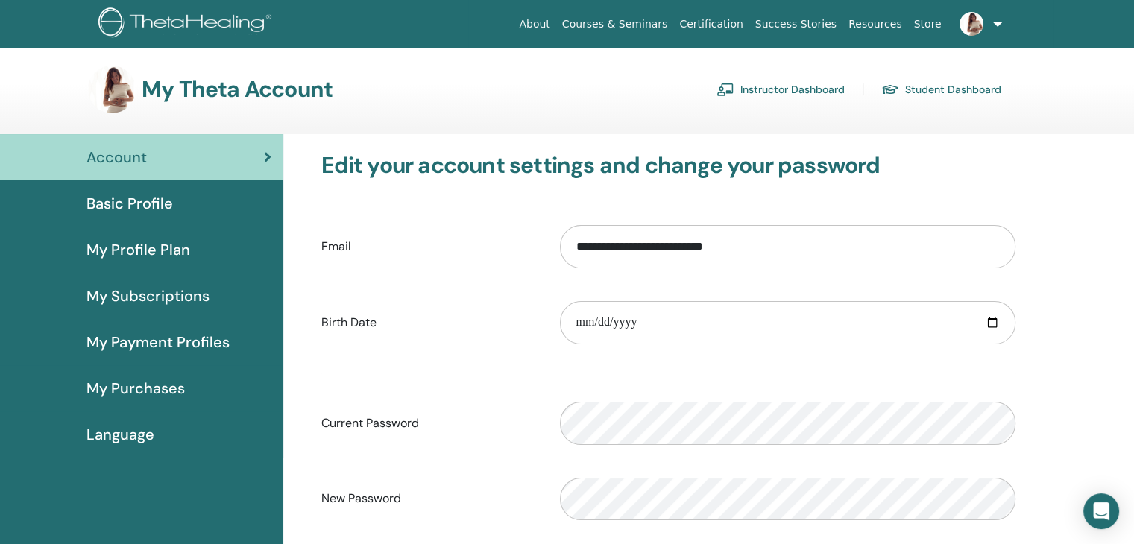
click at [799, 81] on link "Instructor Dashboard" at bounding box center [781, 90] width 128 height 24
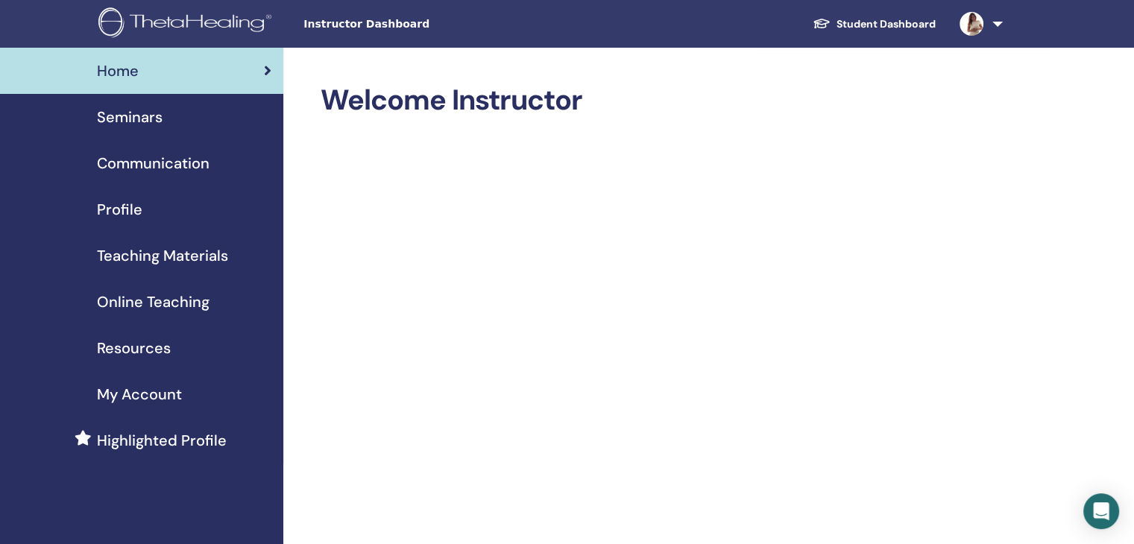
click at [146, 203] on div "Profile" at bounding box center [141, 209] width 259 height 22
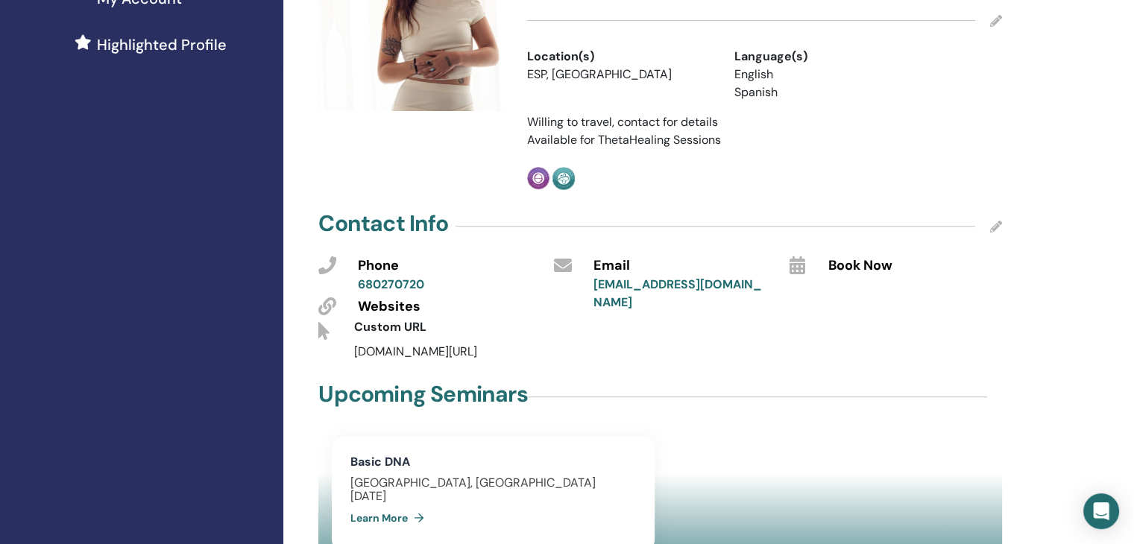
scroll to position [397, 0]
click at [998, 220] on icon at bounding box center [996, 226] width 12 height 12
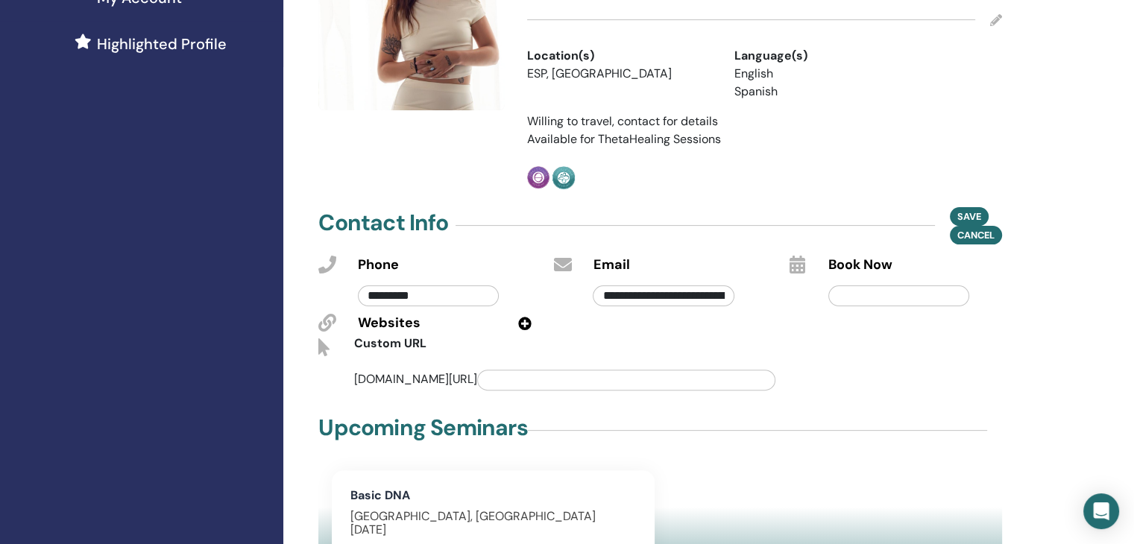
click at [435, 286] on input "*********" at bounding box center [428, 296] width 141 height 21
type input "*********"
click at [967, 209] on span "Save" at bounding box center [969, 217] width 24 height 16
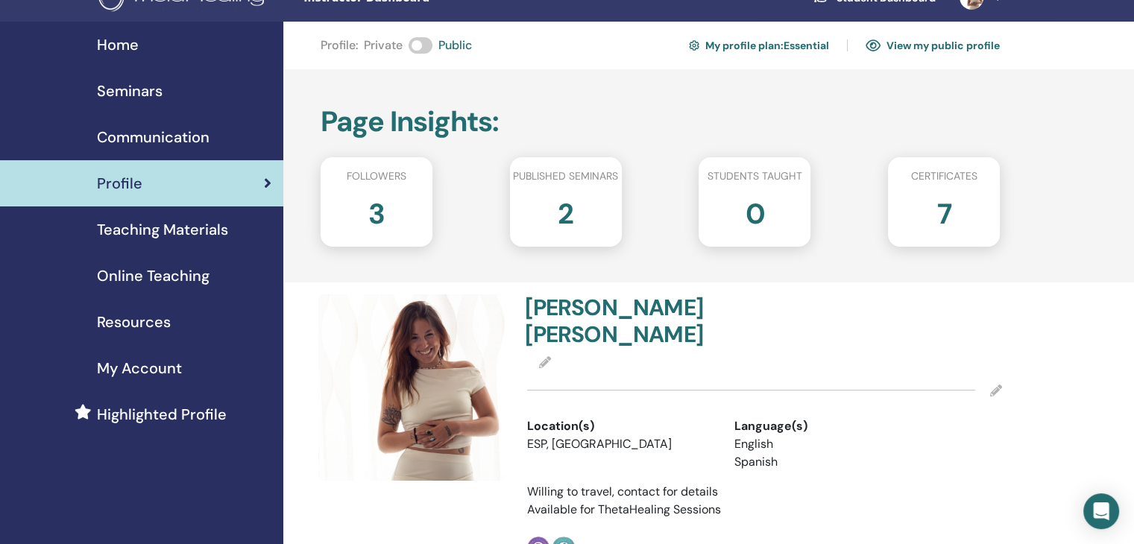
scroll to position [9, 0]
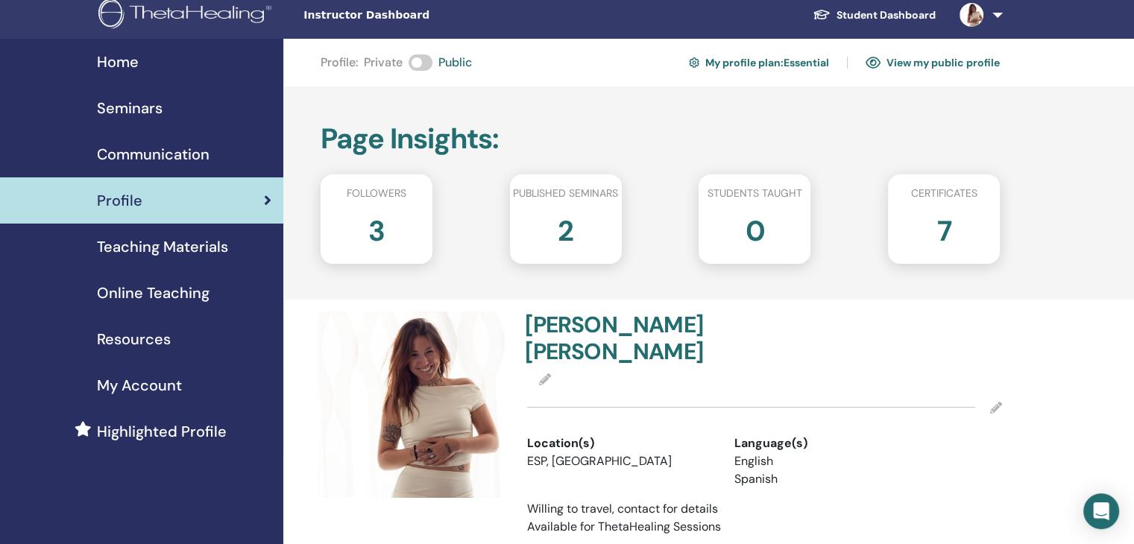
click at [967, 189] on span "Certificates" at bounding box center [943, 194] width 66 height 16
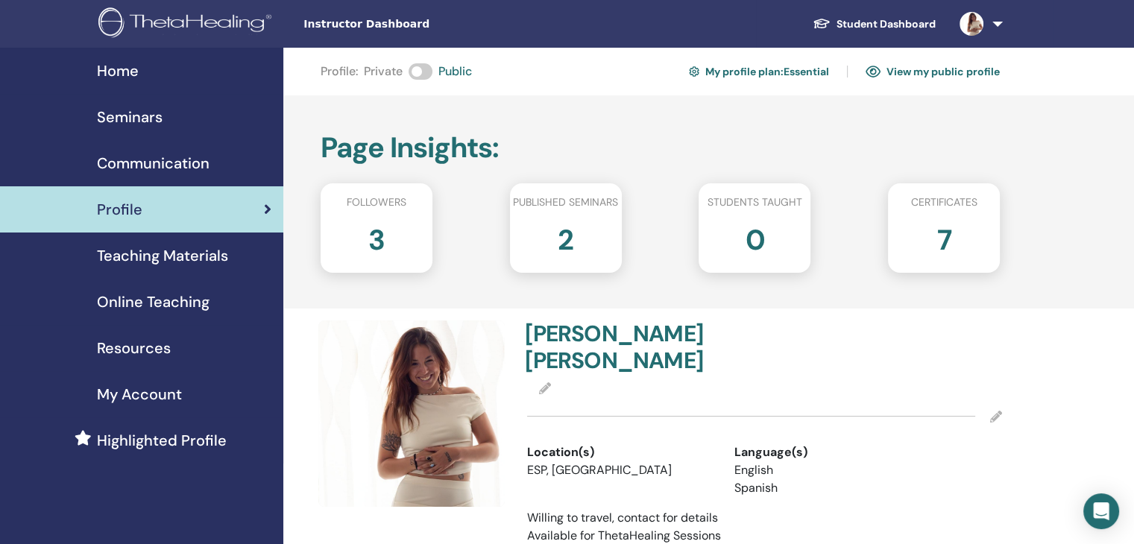
click at [138, 124] on span "Seminars" at bounding box center [130, 117] width 66 height 22
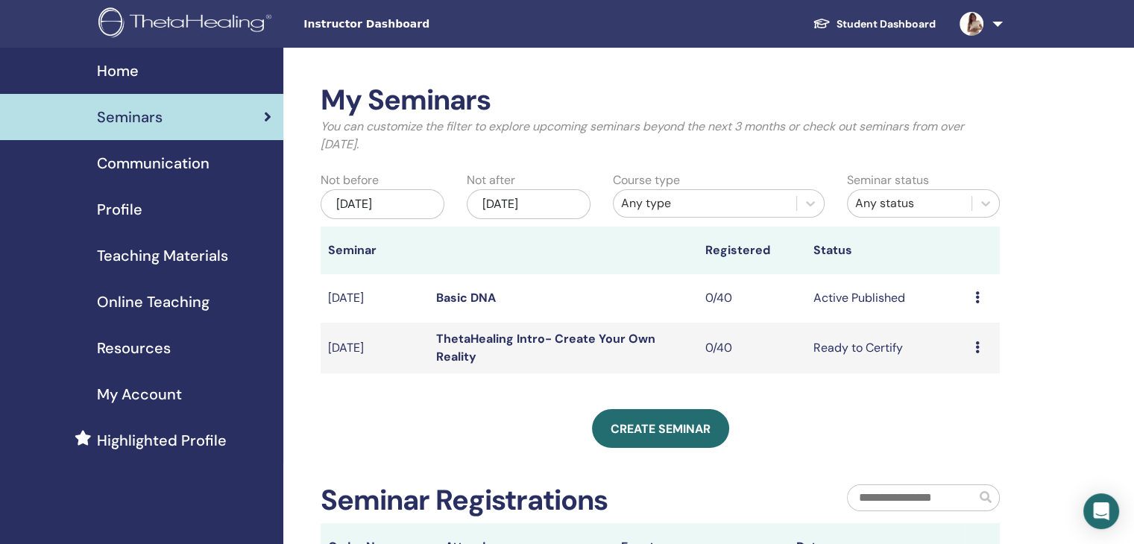
click at [972, 299] on td "Preview Edit Attendees Cancel" at bounding box center [984, 298] width 32 height 48
click at [978, 299] on icon at bounding box center [977, 298] width 4 height 12
click at [958, 332] on link "Edit" at bounding box center [951, 334] width 22 height 16
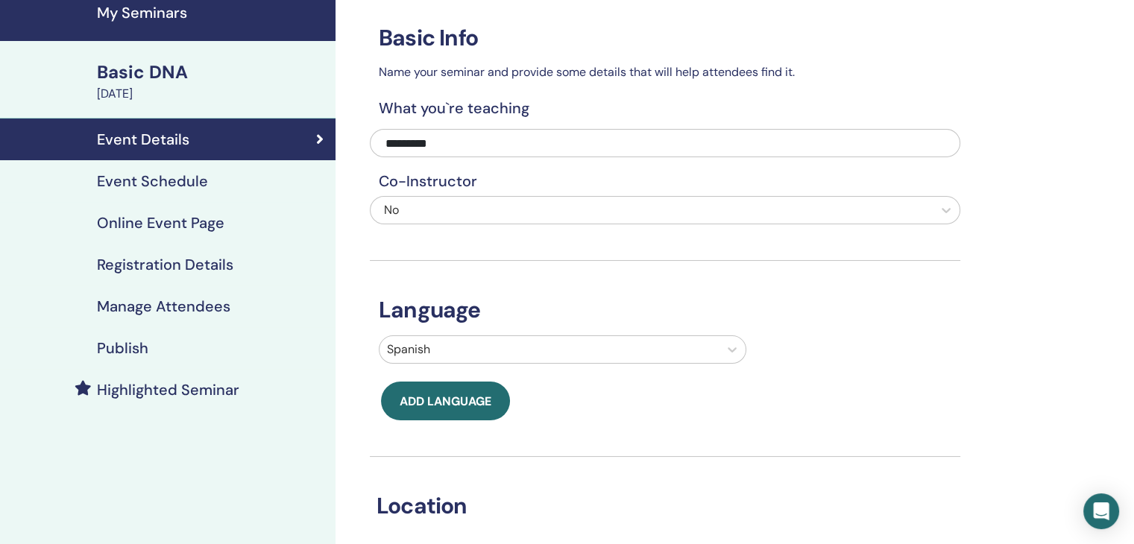
scroll to position [50, 0]
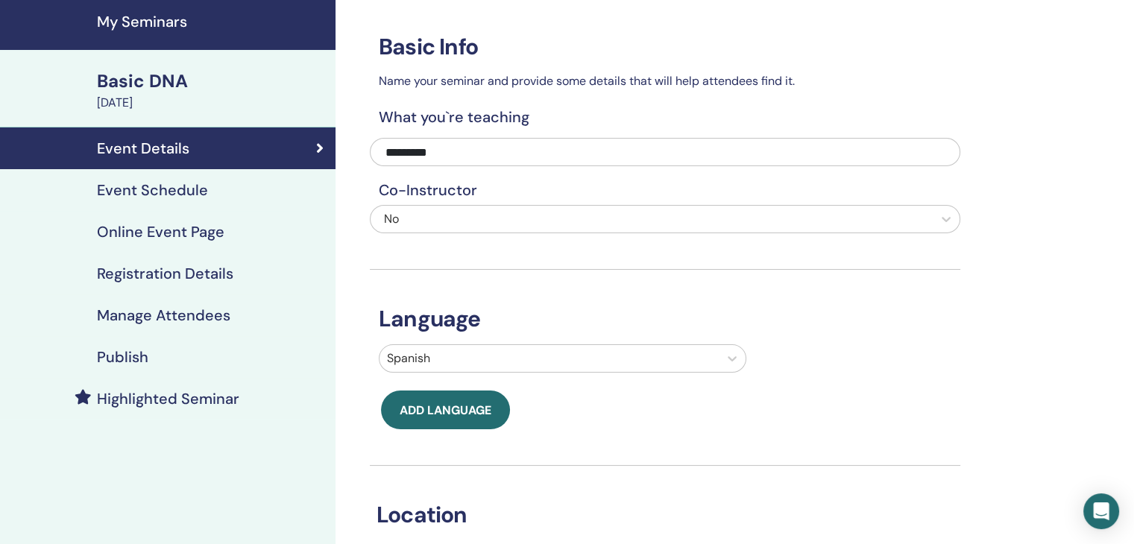
click at [143, 183] on h4 "Event Schedule" at bounding box center [152, 190] width 111 height 18
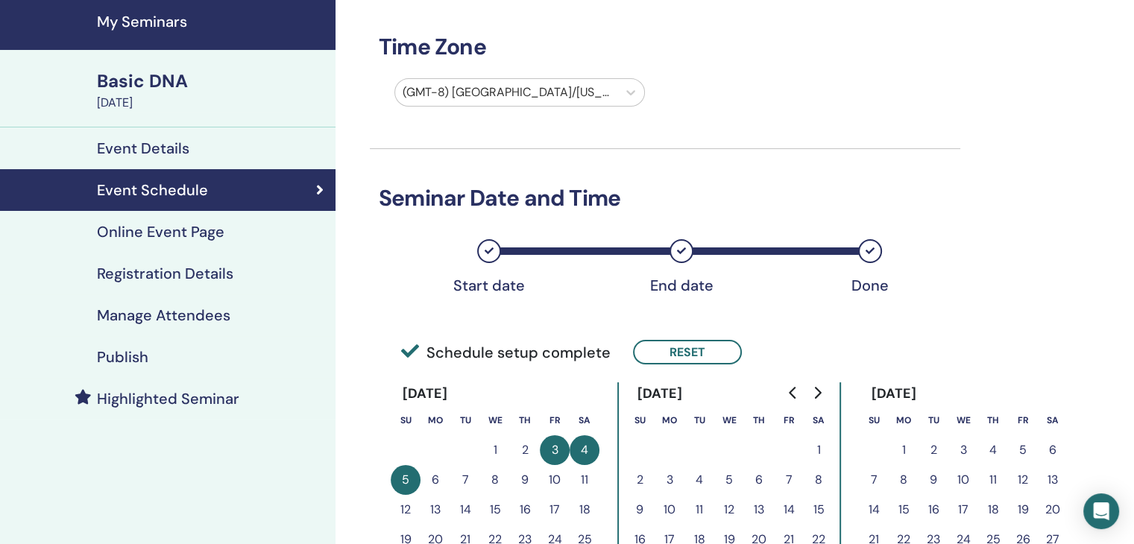
click at [173, 236] on h4 "Online Event Page" at bounding box center [161, 232] width 128 height 18
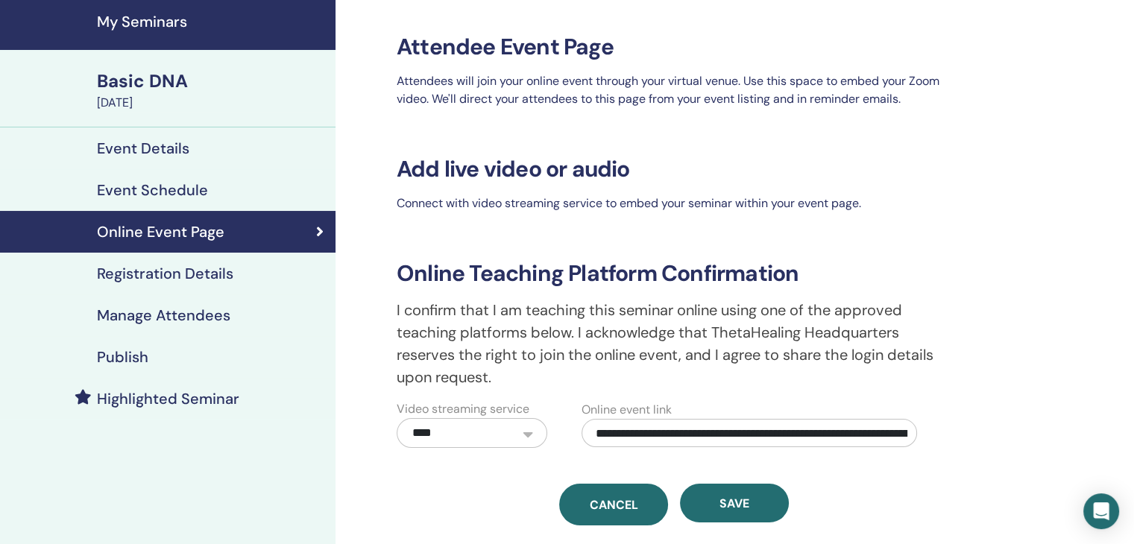
click at [617, 496] on link "Cancel" at bounding box center [613, 505] width 109 height 42
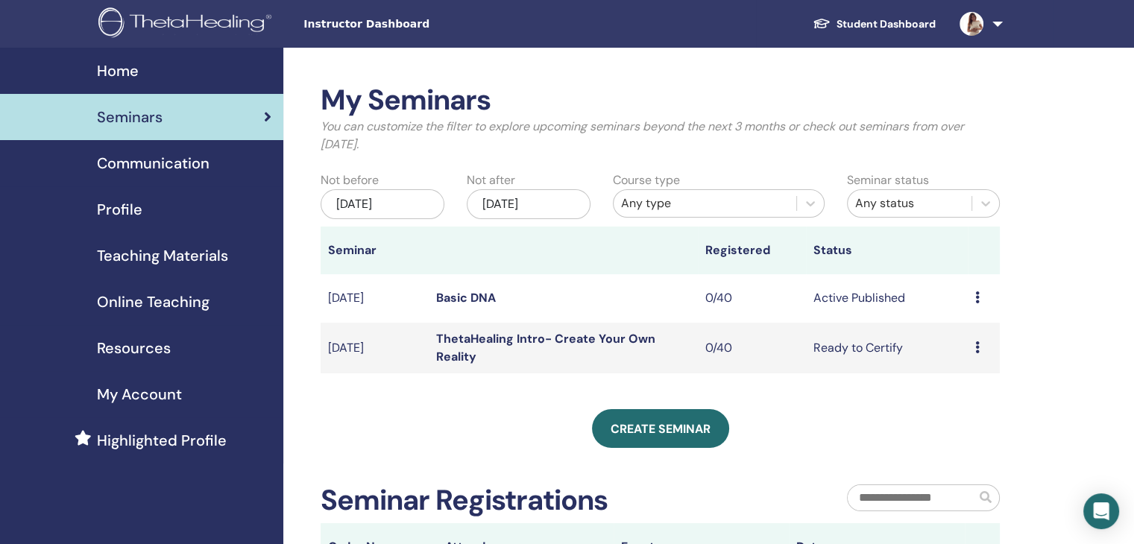
click at [975, 296] on icon at bounding box center [977, 298] width 4 height 12
click at [948, 330] on link "Edit" at bounding box center [948, 331] width 22 height 16
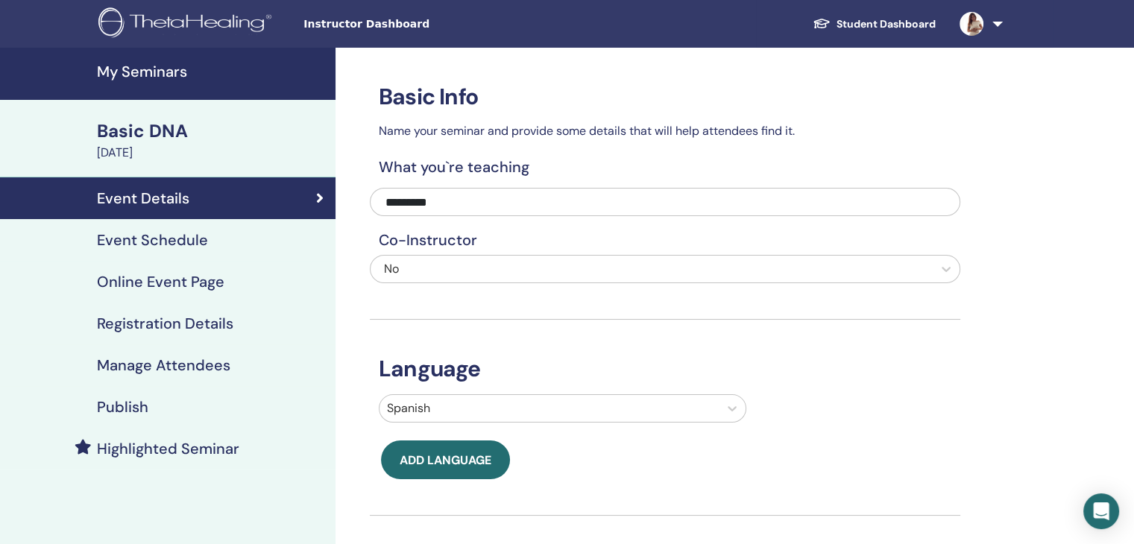
click at [193, 362] on h4 "Manage Attendees" at bounding box center [163, 365] width 133 height 18
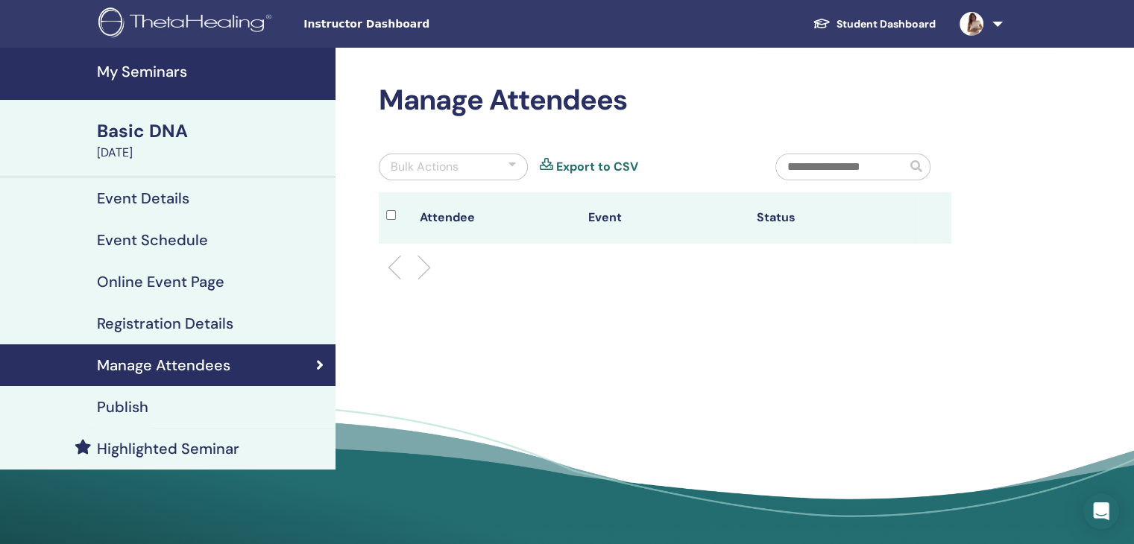
click at [183, 319] on h4 "Registration Details" at bounding box center [165, 324] width 136 height 18
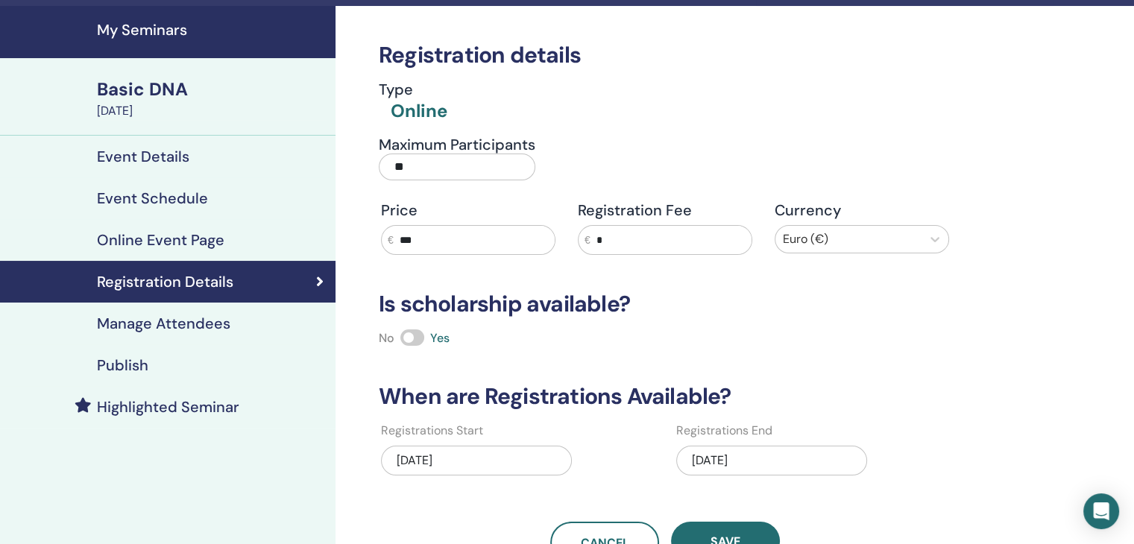
scroll to position [36, 0]
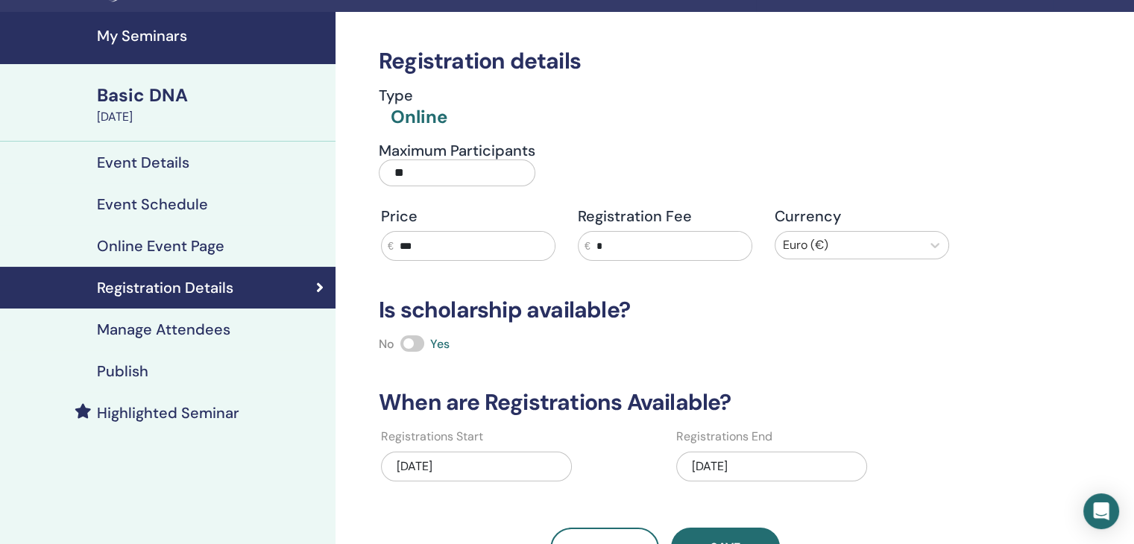
click at [424, 115] on div "Online" at bounding box center [419, 116] width 57 height 25
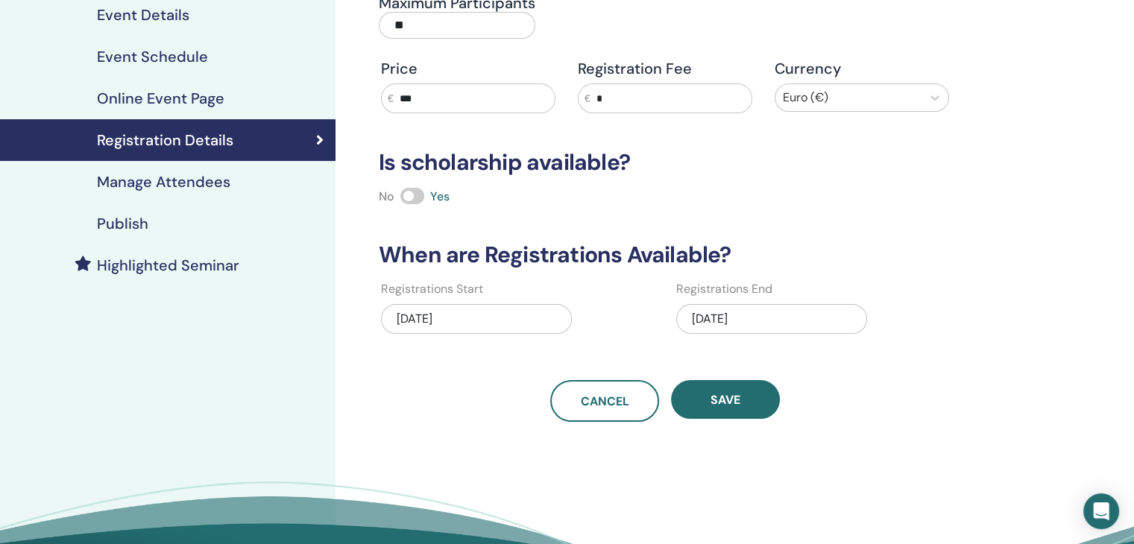
scroll to position [184, 0]
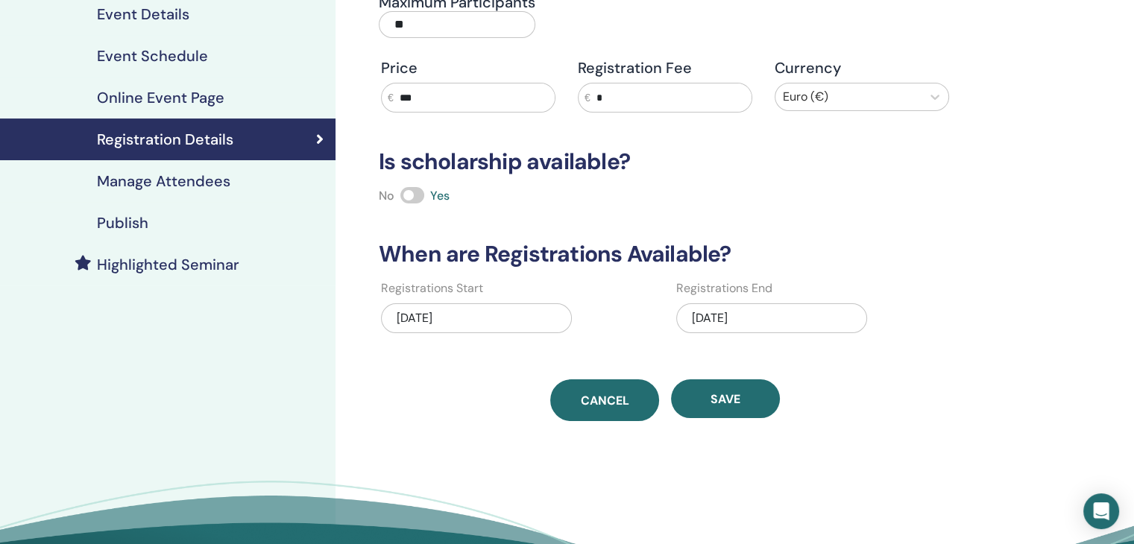
click at [612, 405] on span "Cancel" at bounding box center [605, 401] width 48 height 16
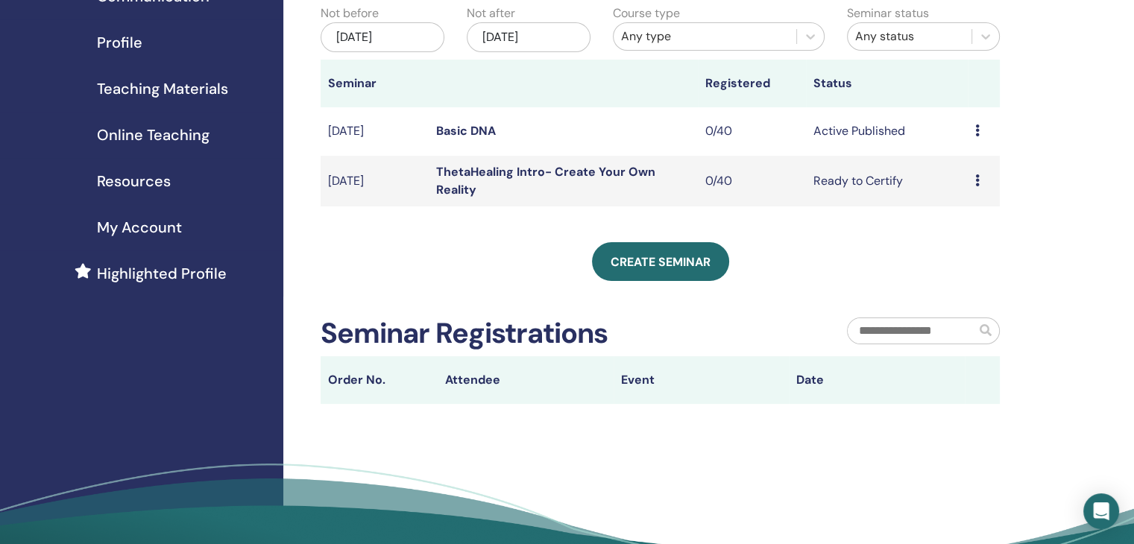
scroll to position [166, 0]
